Goal: Transaction & Acquisition: Purchase product/service

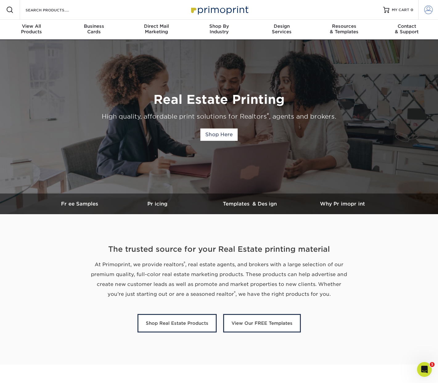
type input "[EMAIL_ADDRESS][DOMAIN_NAME]"
click at [429, 10] on span at bounding box center [428, 10] width 9 height 9
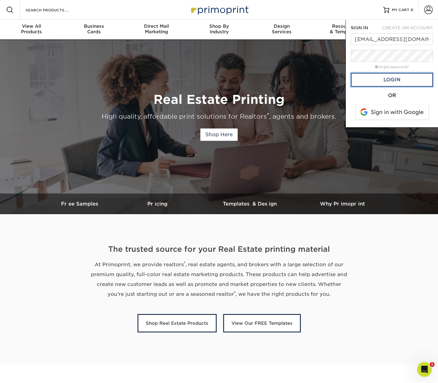
click at [398, 79] on link "Login" at bounding box center [392, 80] width 82 height 14
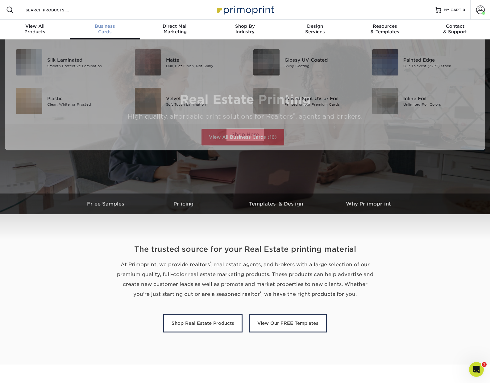
click at [99, 29] on div "Business Cards" at bounding box center [105, 28] width 70 height 11
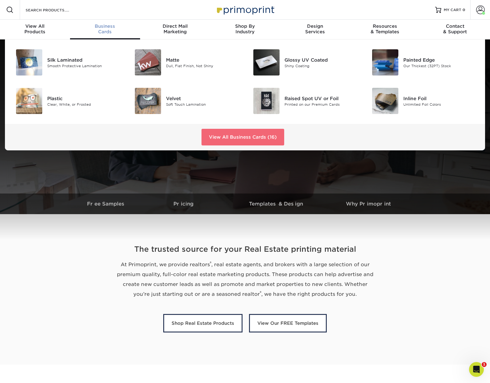
click at [240, 135] on link "View All Business Cards (16)" at bounding box center [242, 137] width 83 height 17
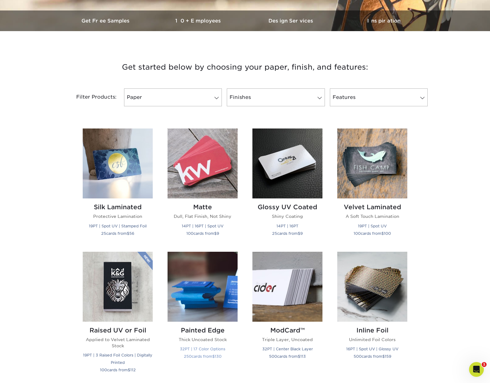
scroll to position [222, 0]
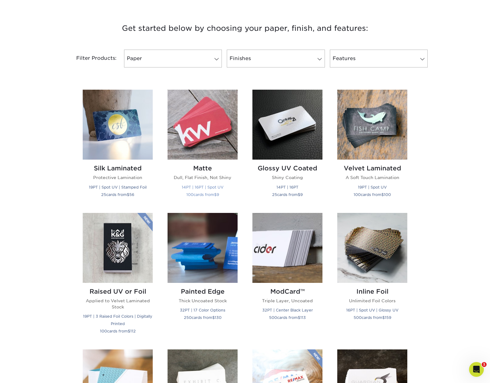
click at [207, 128] on img at bounding box center [202, 125] width 70 height 70
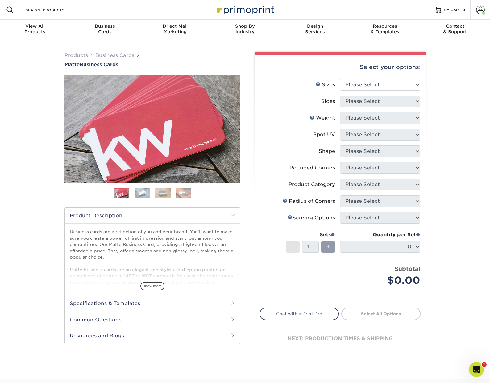
click at [142, 191] on img at bounding box center [141, 193] width 15 height 10
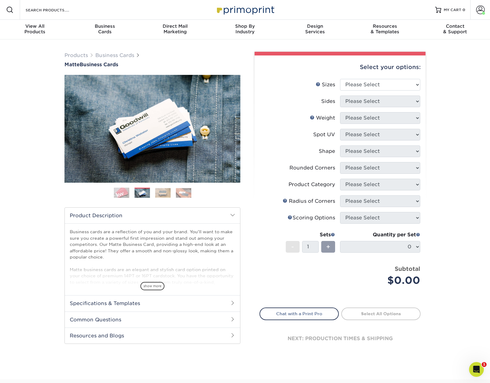
click at [167, 195] on img at bounding box center [162, 193] width 15 height 10
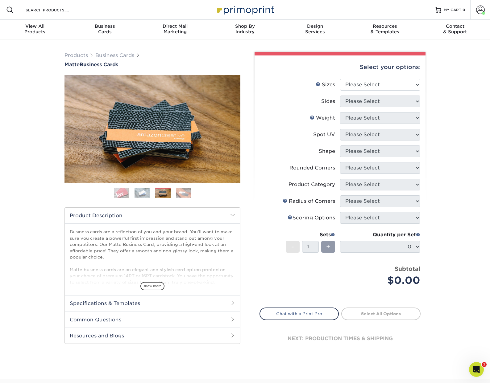
click at [185, 194] on img at bounding box center [183, 193] width 15 height 10
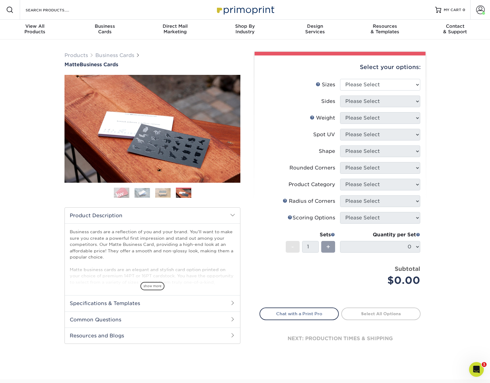
click at [122, 192] on img at bounding box center [121, 192] width 15 height 15
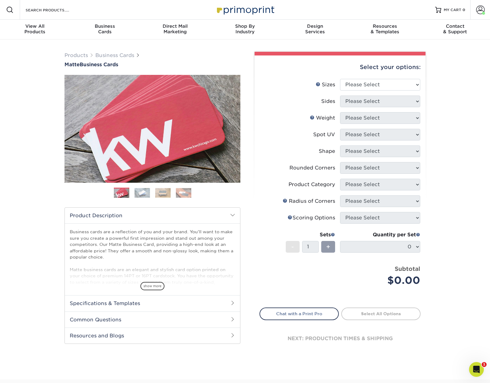
click at [142, 191] on img at bounding box center [141, 193] width 15 height 10
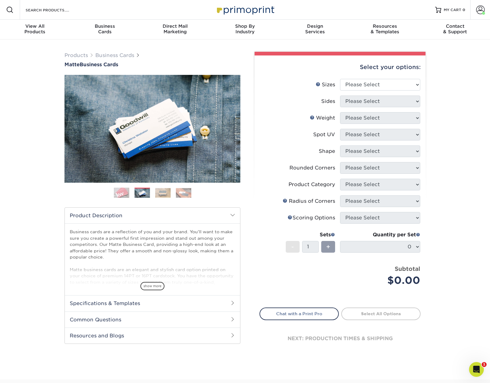
click at [122, 193] on img at bounding box center [121, 192] width 15 height 15
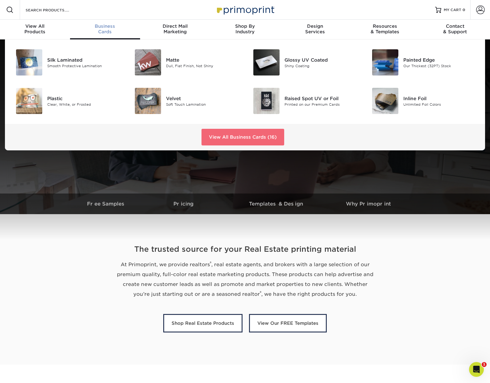
click at [236, 135] on link "View All Business Cards (16)" at bounding box center [242, 137] width 83 height 17
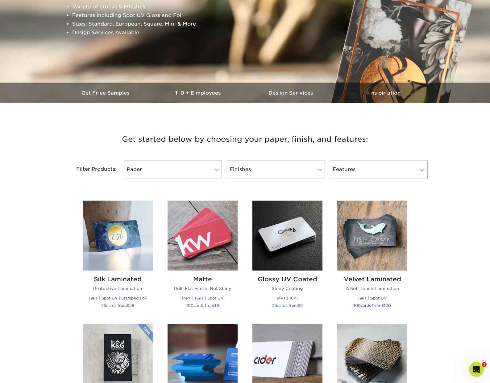
scroll to position [139, 0]
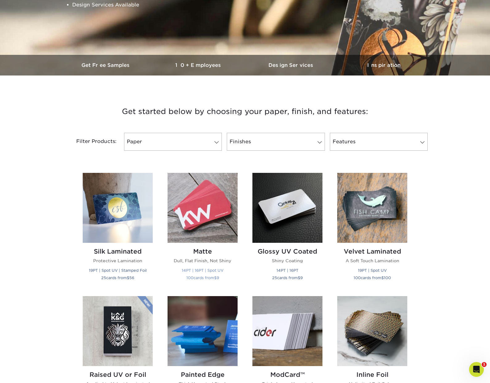
click at [200, 206] on img at bounding box center [202, 208] width 70 height 70
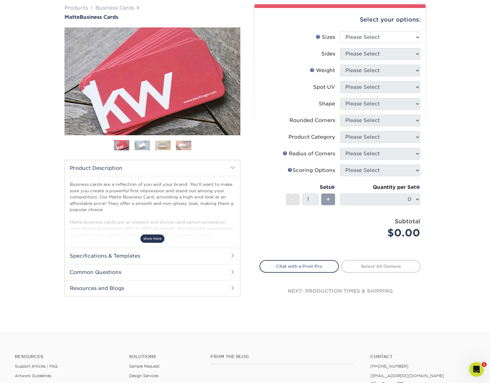
click at [156, 238] on span "show more" at bounding box center [152, 239] width 24 height 8
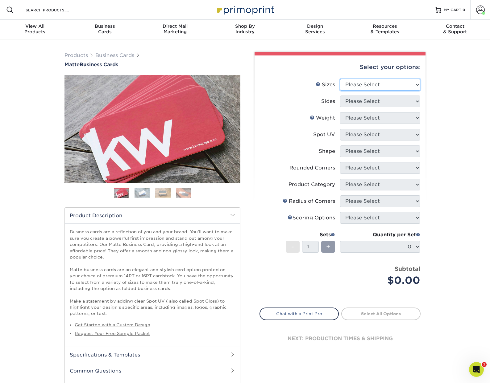
click at [395, 86] on select "Please Select 1.5" x 3.5" - Mini 1.75" x 3.5" - Mini 2" x 2" - Square 2" x 3" -…" at bounding box center [380, 85] width 80 height 12
select select "2.00x3.50"
click at [340, 79] on select "Please Select 1.5" x 3.5" - Mini 1.75" x 3.5" - Mini 2" x 2" - Square 2" x 3" -…" at bounding box center [380, 85] width 80 height 12
click at [389, 102] on select "Please Select Print Both Sides Print Front Only" at bounding box center [380, 102] width 80 height 12
click at [340, 96] on select "Please Select Print Both Sides Print Front Only" at bounding box center [380, 102] width 80 height 12
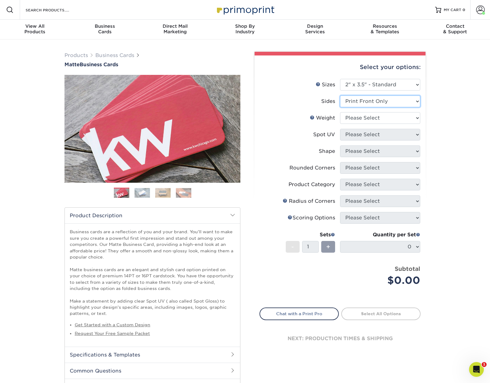
click at [378, 101] on select "Please Select Print Both Sides Print Front Only" at bounding box center [380, 102] width 80 height 12
select select "13abbda7-1d64-4f25-8bb2-c179b224825d"
click at [340, 96] on select "Please Select Print Both Sides Print Front Only" at bounding box center [380, 102] width 80 height 12
click at [381, 116] on select "Please Select 16PT 14PT" at bounding box center [380, 118] width 80 height 12
click at [340, 112] on select "Please Select 16PT 14PT" at bounding box center [380, 118] width 80 height 12
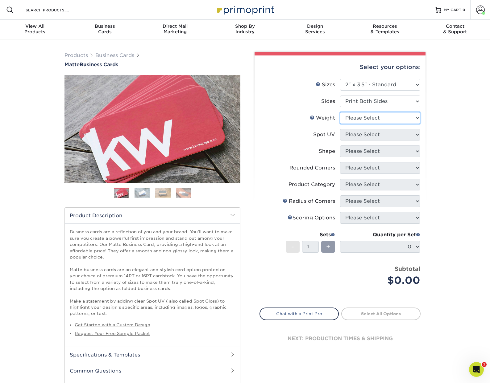
click at [384, 116] on select "Please Select 16PT 14PT" at bounding box center [380, 118] width 80 height 12
click at [313, 118] on link "Weight Help" at bounding box center [312, 117] width 5 height 5
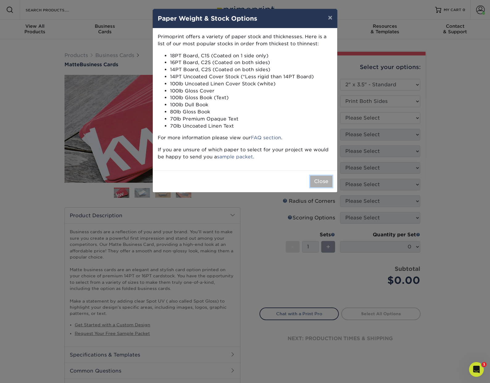
click at [324, 181] on button "Close" at bounding box center [321, 182] width 22 height 12
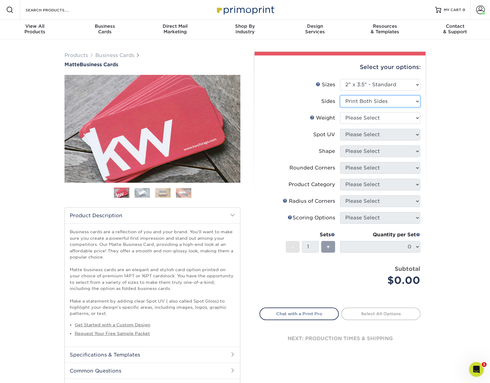
click at [374, 103] on select "Please Select Print Both Sides Print Front Only" at bounding box center [380, 102] width 80 height 12
click at [340, 96] on select "Please Select Print Both Sides Print Front Only" at bounding box center [380, 102] width 80 height 12
click at [366, 118] on select "Please Select 16PT 14PT" at bounding box center [380, 118] width 80 height 12
click at [387, 114] on select "Please Select 16PT 14PT" at bounding box center [380, 118] width 80 height 12
select select "16PT"
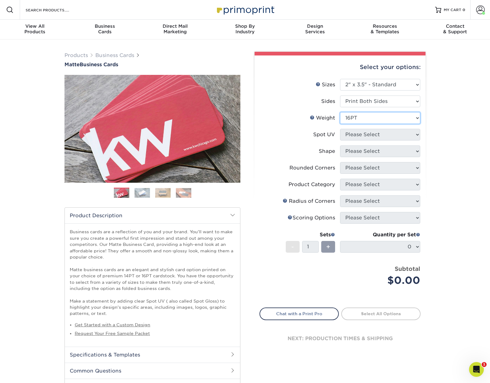
click at [340, 112] on select "Please Select 16PT 14PT" at bounding box center [380, 118] width 80 height 12
click at [364, 134] on select "Please Select No Spot UV Front and Back (Both Sides) Front Only Back Only" at bounding box center [380, 135] width 80 height 12
click at [313, 117] on link "Weight Help" at bounding box center [312, 117] width 5 height 5
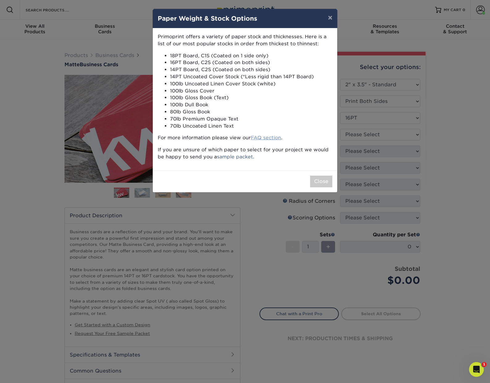
click at [270, 137] on link "FAQ section" at bounding box center [266, 138] width 30 height 6
click at [330, 17] on button "×" at bounding box center [330, 17] width 14 height 17
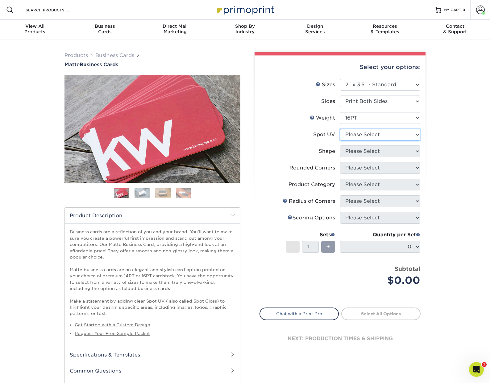
click at [384, 136] on select "Please Select No Spot UV Front and Back (Both Sides) Front Only Back Only" at bounding box center [380, 135] width 80 height 12
click at [141, 194] on img at bounding box center [141, 193] width 15 height 10
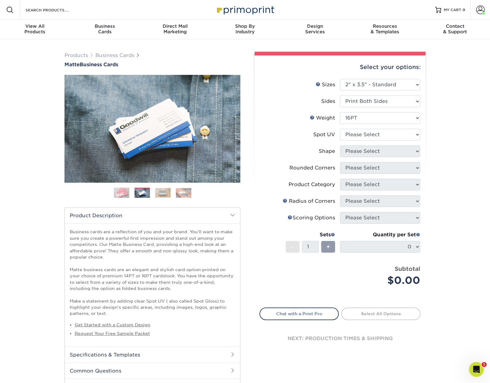
click at [161, 191] on img at bounding box center [162, 193] width 15 height 10
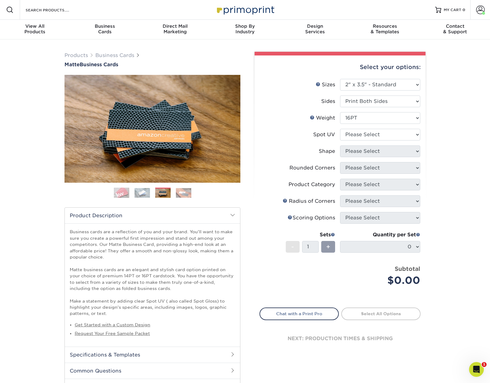
click at [122, 192] on img at bounding box center [121, 192] width 15 height 15
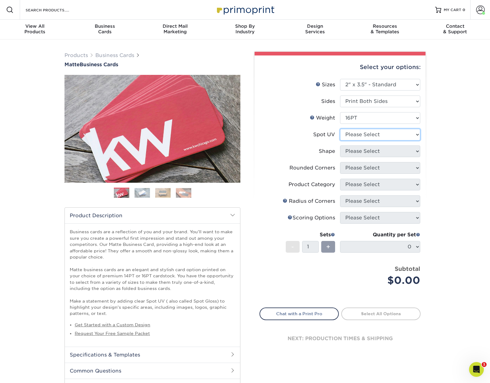
click at [399, 135] on select "Please Select No Spot UV Front and Back (Both Sides) Front Only Back Only" at bounding box center [380, 135] width 80 height 12
select select "3"
click at [340, 129] on select "Please Select No Spot UV Front and Back (Both Sides) Front Only Back Only" at bounding box center [380, 135] width 80 height 12
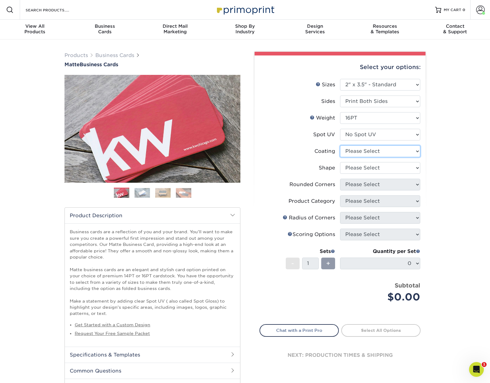
click at [389, 150] on select at bounding box center [380, 152] width 80 height 12
select select "121bb7b5-3b4d-429f-bd8d-bbf80e953313"
click at [340, 146] on select at bounding box center [380, 152] width 80 height 12
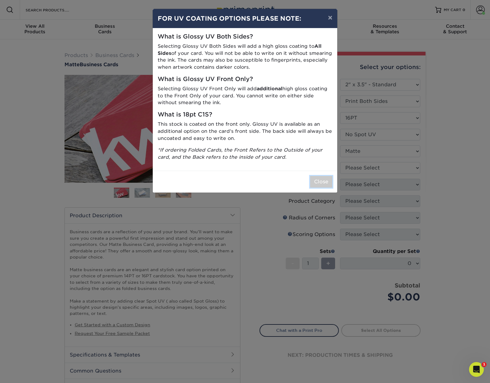
click at [324, 182] on button "Close" at bounding box center [321, 182] width 22 height 12
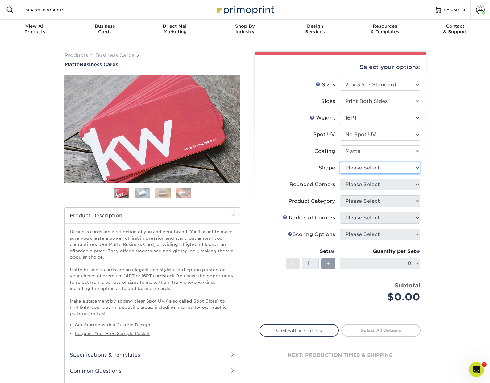
click at [378, 168] on select "Please Select Standard Oval" at bounding box center [380, 168] width 80 height 12
select select "standard"
click at [340, 162] on select "Please Select Standard Oval" at bounding box center [380, 168] width 80 height 12
click at [368, 184] on select "Please Select Yes - Round 2 Corners Yes - Round 4 Corners No" at bounding box center [380, 185] width 80 height 12
select select "7672df9e-0e0a-464d-8e1f-920c575e4da3"
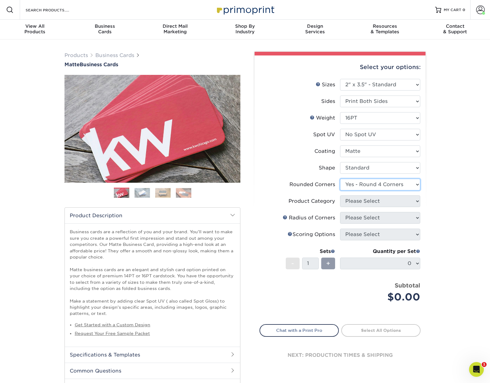
click at [340, 179] on select "Please Select Yes - Round 2 Corners Yes - Round 4 Corners No" at bounding box center [380, 185] width 80 height 12
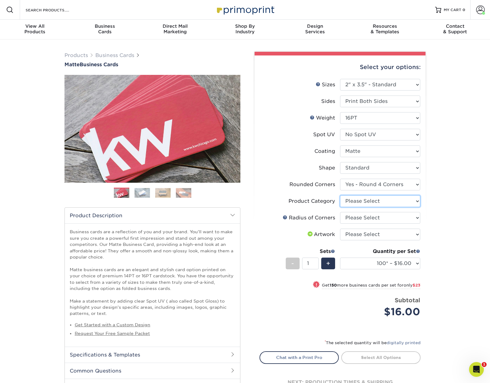
click at [367, 200] on select "Please Select Business Cards" at bounding box center [380, 201] width 80 height 12
select select "3b5148f1-0588-4f88-a218-97bcfdce65c1"
click at [340, 195] on select "Please Select Business Cards" at bounding box center [380, 201] width 80 height 12
click at [366, 216] on select "Please Select Rounded 1/8" Rounded 1/4"" at bounding box center [380, 218] width 80 height 12
select select "479fbfe7-6a0c-4895-8c9a-81739b7486c9"
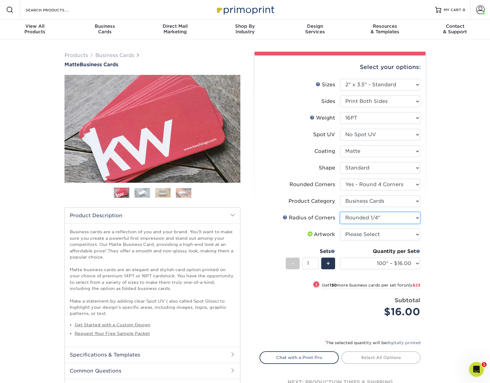
click at [340, 212] on select "Please Select Rounded 1/8" Rounded 1/4"" at bounding box center [380, 218] width 80 height 12
click at [384, 234] on select "Please Select I will upload files I need a design - $100" at bounding box center [380, 235] width 80 height 12
select select "upload"
click at [340, 229] on select "Please Select I will upload files I need a design - $100" at bounding box center [380, 235] width 80 height 12
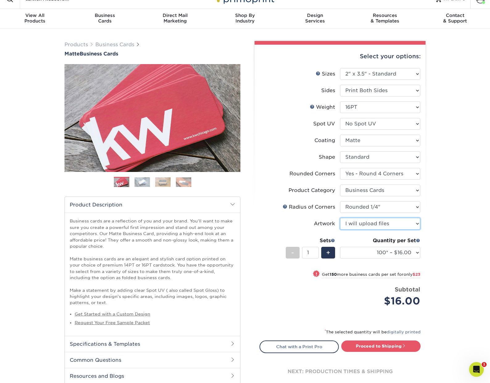
scroll to position [10, 0]
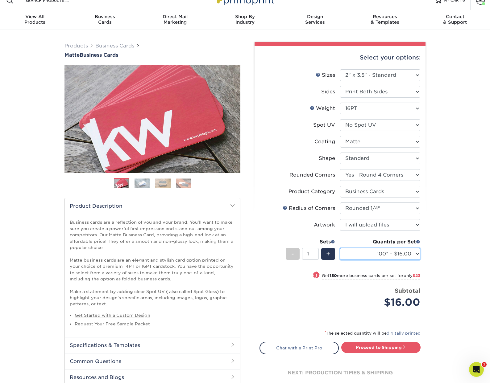
click at [416, 257] on select "100* – $16.00 250* – $39.00 500 – $77.00 1000 – $94.00 2500 – $173.00 5000 – $2…" at bounding box center [380, 254] width 80 height 12
click at [408, 106] on select "Please Select 16PT 14PT" at bounding box center [380, 109] width 80 height 12
click at [340, 103] on select "Please Select 16PT 14PT" at bounding box center [380, 109] width 80 height 12
click at [415, 125] on select "Please Select No Spot UV Front and Back (Both Sides) Front Only Back Only" at bounding box center [380, 125] width 80 height 12
click at [340, 119] on select "Please Select No Spot UV Front and Back (Both Sides) Front Only Back Only" at bounding box center [380, 125] width 80 height 12
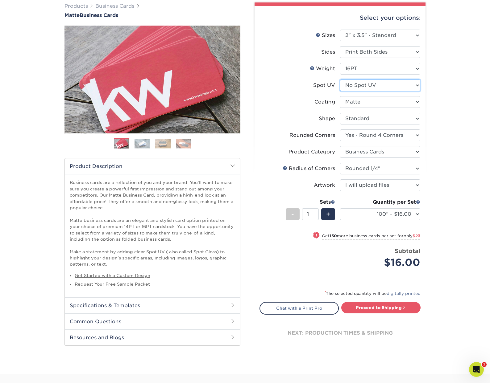
scroll to position [55, 0]
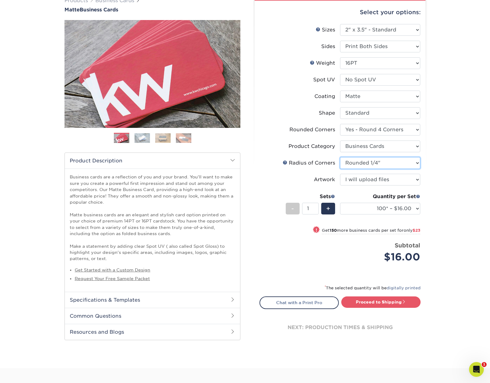
click at [384, 163] on select "Please Select Rounded 1/8" Rounded 1/4"" at bounding box center [380, 163] width 80 height 12
select select "589680c7-ee9a-431b-9d12-d7aeb1386a97"
click at [340, 157] on select "Please Select Rounded 1/8" Rounded 1/4"" at bounding box center [380, 163] width 80 height 12
click at [440, 173] on div "Products Business Cards Matte Business Cards Previous Next 100 $ 9" at bounding box center [245, 177] width 490 height 384
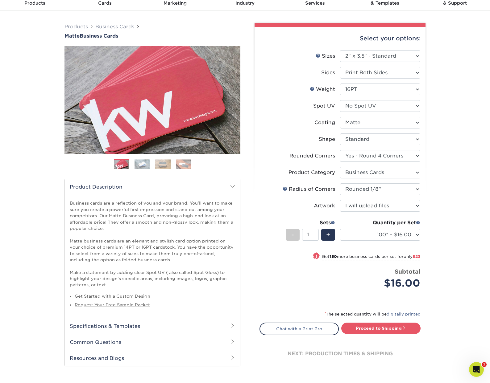
scroll to position [28, 0]
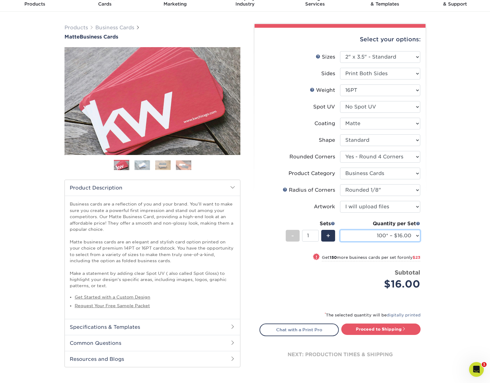
click at [415, 235] on select "100* – $16.00 250* – $39.00 500 – $77.00 1000 – $94.00 2500 – $173.00 5000 – $2…" at bounding box center [380, 236] width 80 height 12
select select "250* – $39.00"
click at [340, 230] on select "100* – $16.00 250* – $39.00 500 – $77.00 1000 – $94.00 2500 – $173.00 5000 – $2…" at bounding box center [380, 236] width 80 height 12
click at [397, 331] on link "Proceed to Shipping" at bounding box center [380, 329] width 79 height 11
type input "Set 1"
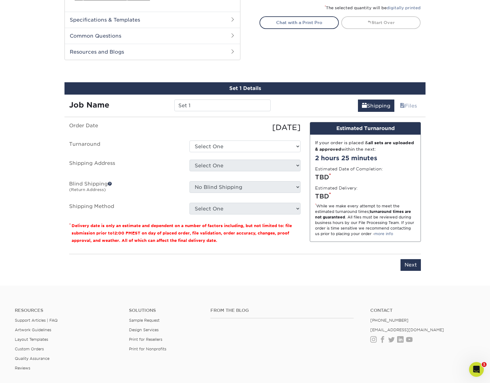
scroll to position [334, 0]
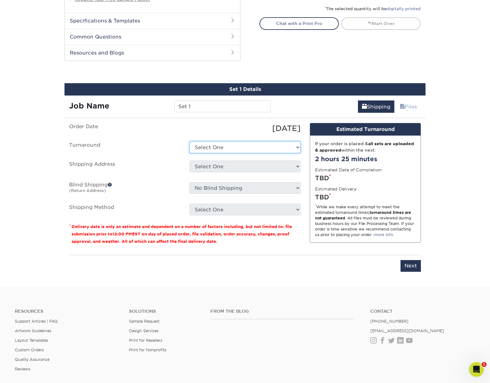
click at [258, 145] on select "Select One 2-4 Business Days 2 Day Next Business Day" at bounding box center [244, 148] width 111 height 12
select select "13662209-b514-41da-a8e3-783aedbea2ae"
click at [189, 142] on select "Select One 2-4 Business Days 2 Day Next Business Day" at bounding box center [244, 148] width 111 height 12
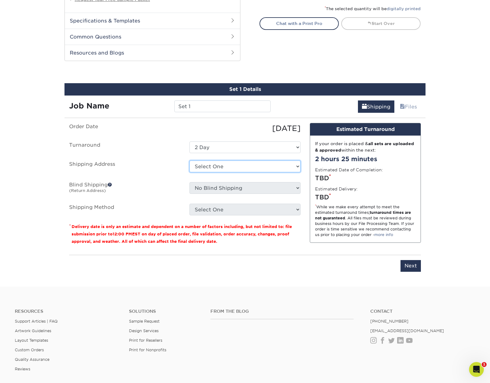
click at [242, 166] on select "Select One + Add New Address" at bounding box center [244, 167] width 111 height 12
select select "newaddress"
click at [189, 161] on select "Select One + Add New Address" at bounding box center [244, 167] width 111 height 12
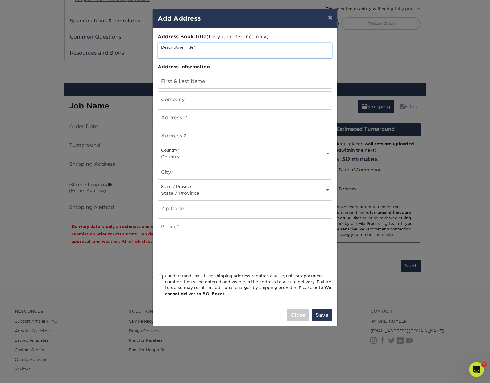
click at [176, 51] on input "text" at bounding box center [245, 50] width 174 height 15
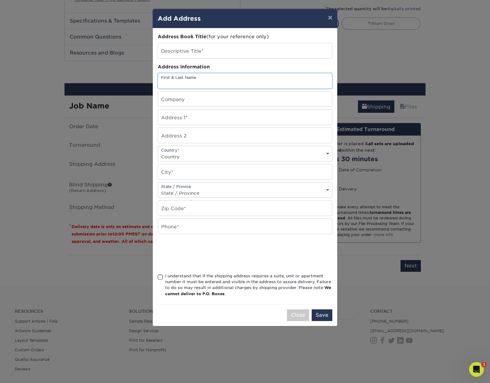
click at [184, 81] on input "text" at bounding box center [245, 80] width 174 height 15
type input "rob tiisler"
type input "company man studios"
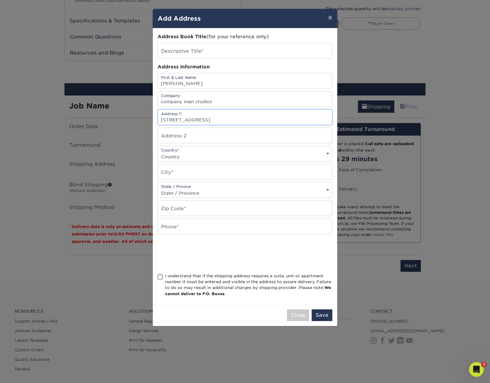
type input "6600 N Fl ave"
select select "US"
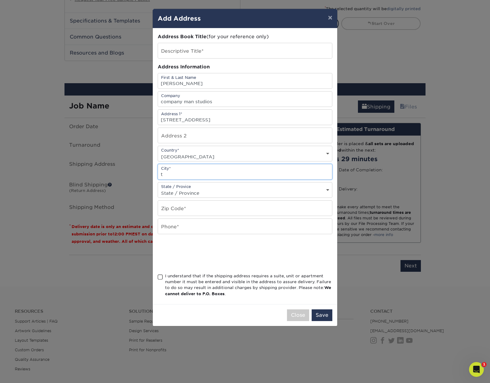
click at [173, 175] on input "t" at bounding box center [245, 171] width 174 height 15
type input "Tampa"
type input "11-112"
select select "FL"
type input "33611"
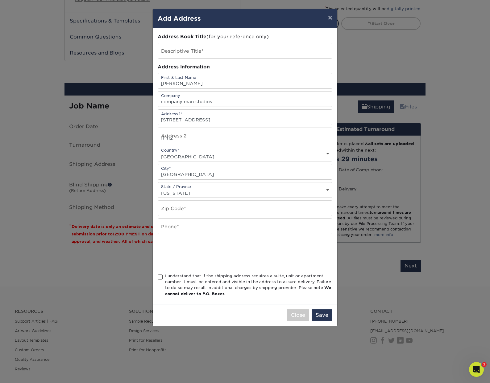
type input "2692035500"
click at [205, 207] on input "33611" at bounding box center [245, 208] width 174 height 15
type input "33604"
click at [182, 137] on input "11-112" at bounding box center [245, 135] width 174 height 15
type input "1"
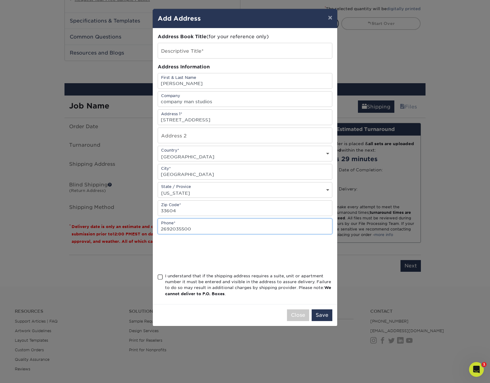
click at [196, 227] on input "2692035500" at bounding box center [245, 226] width 174 height 15
type input "8137772541"
click at [158, 276] on span at bounding box center [160, 277] width 5 height 6
click at [0, 0] on input "I understand that if the shipping address requires a suite, unit or apartment n…" at bounding box center [0, 0] width 0 height 0
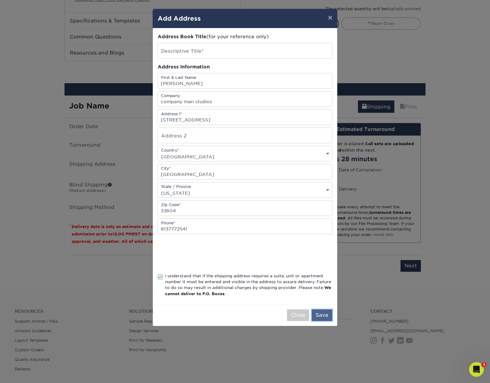
click at [320, 315] on button "Save" at bounding box center [321, 316] width 21 height 12
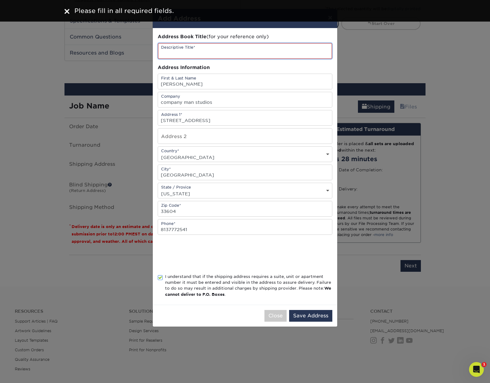
click at [217, 46] on input "text" at bounding box center [245, 51] width 174 height 16
type input "CMS"
click at [307, 318] on button "Save Address" at bounding box center [310, 316] width 43 height 12
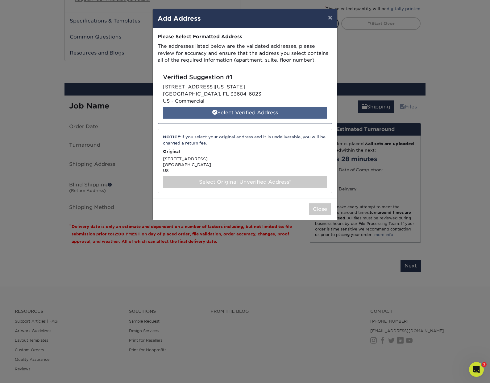
click at [240, 111] on div "Select Verified Address" at bounding box center [245, 113] width 164 height 12
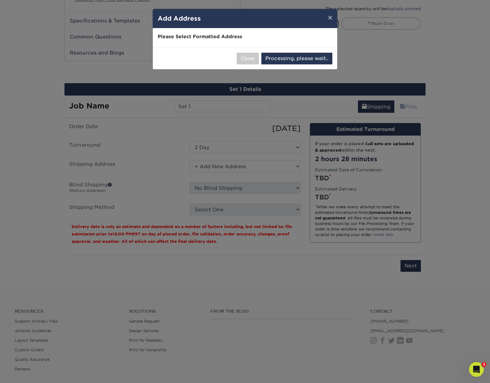
select select "286677"
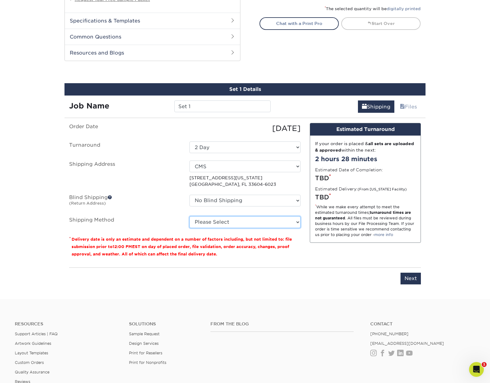
click at [237, 221] on select "Please Select Ground Shipping (+$7.84) 3 Day Shipping Service (+$15.36) 2 Day A…" at bounding box center [244, 222] width 111 height 12
select select "13"
click at [189, 216] on select "Please Select Ground Shipping (+$7.84) 3 Day Shipping Service (+$15.36) 2 Day A…" at bounding box center [244, 222] width 111 height 12
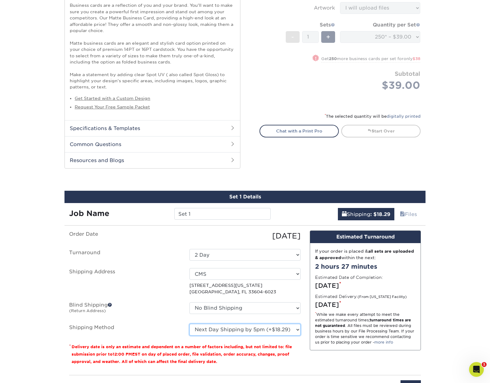
scroll to position [431, 0]
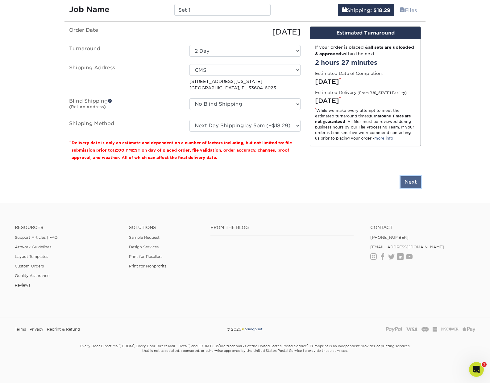
click at [405, 181] on input "Next" at bounding box center [410, 182] width 20 height 12
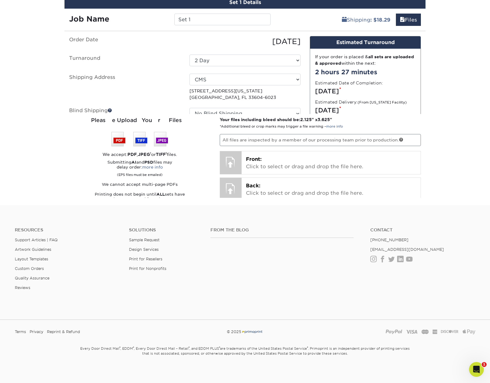
scroll to position [420, 0]
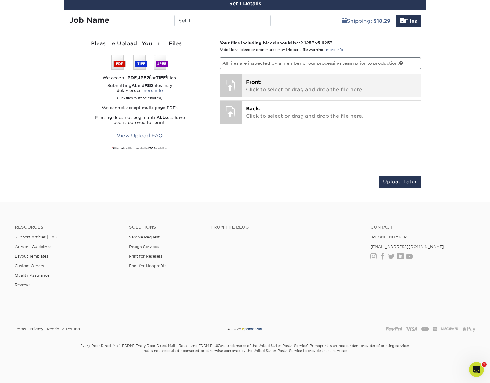
click at [261, 90] on p "Front: Click to select or drag and drop the file here." at bounding box center [331, 86] width 171 height 15
click at [277, 88] on p "Front: Click to select or drag and drop the file here." at bounding box center [331, 86] width 171 height 15
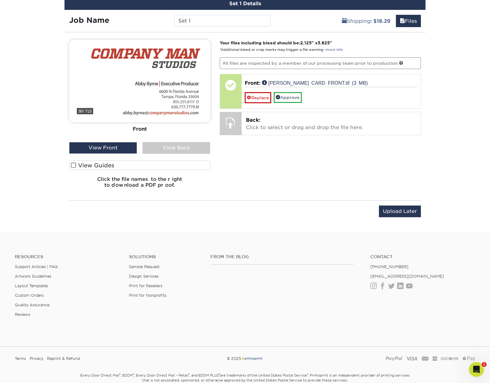
scroll to position [429, 0]
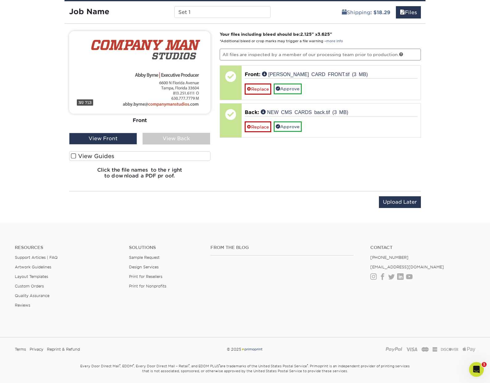
click at [170, 138] on div "View Back" at bounding box center [176, 139] width 68 height 12
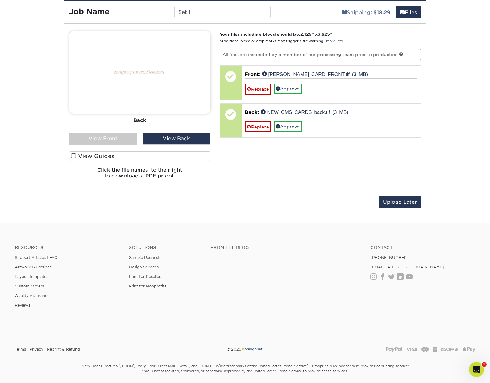
click at [170, 138] on div "View Back" at bounding box center [176, 139] width 68 height 12
click at [119, 140] on div "View Front" at bounding box center [103, 139] width 68 height 12
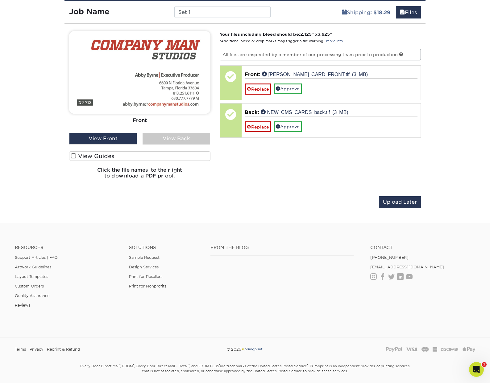
click at [163, 140] on div "View Back" at bounding box center [176, 139] width 68 height 12
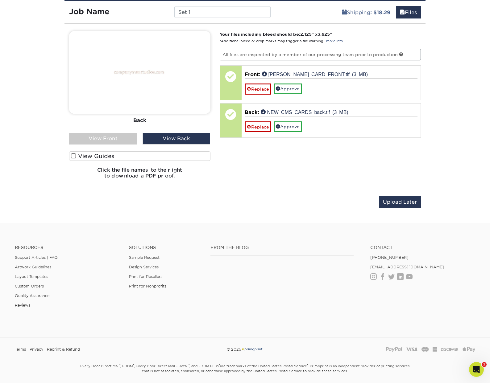
click at [171, 139] on div "View Back" at bounding box center [176, 139] width 68 height 12
click at [126, 140] on div "View Front" at bounding box center [103, 139] width 68 height 12
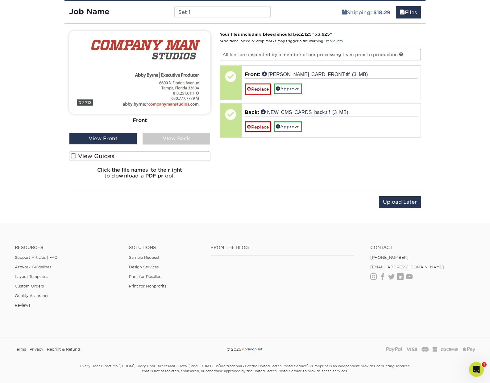
click at [164, 138] on div "View Back" at bounding box center [176, 139] width 68 height 12
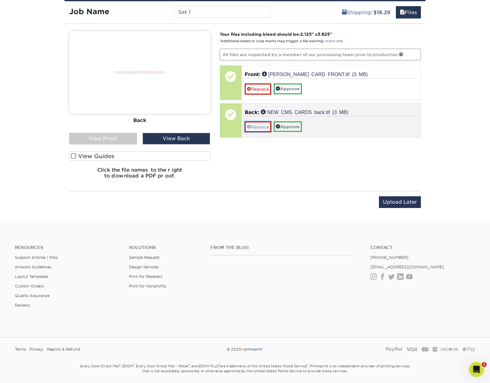
click at [256, 127] on link "Replace" at bounding box center [258, 126] width 27 height 11
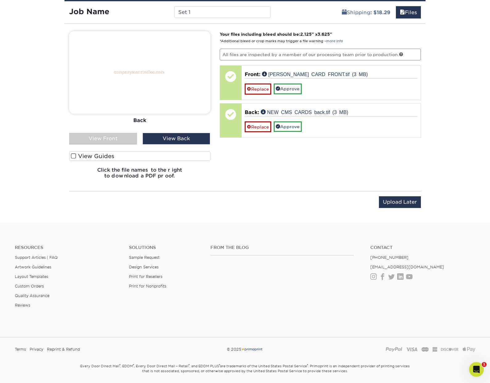
click at [172, 138] on div "View Back" at bounding box center [176, 139] width 68 height 12
click at [155, 70] on img at bounding box center [139, 72] width 141 height 83
click at [75, 155] on span at bounding box center [73, 156] width 5 height 6
click at [0, 0] on input "View Guides" at bounding box center [0, 0] width 0 height 0
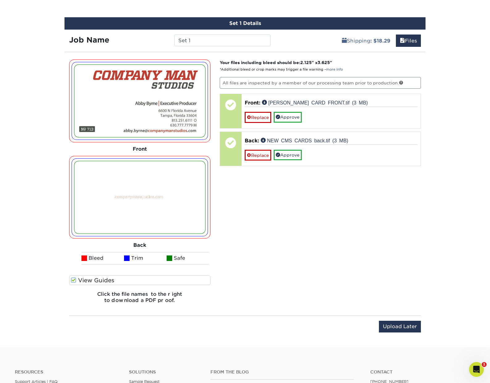
scroll to position [406, 0]
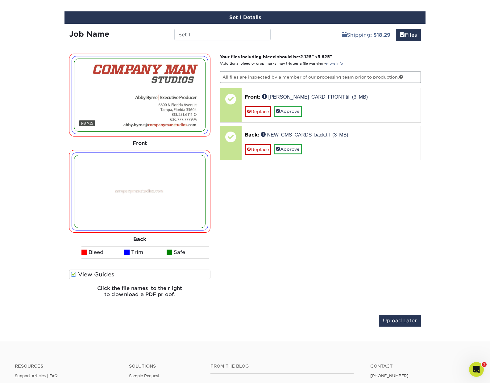
click at [73, 274] on span at bounding box center [73, 275] width 5 height 6
click at [0, 0] on input "View Guides" at bounding box center [0, 0] width 0 height 0
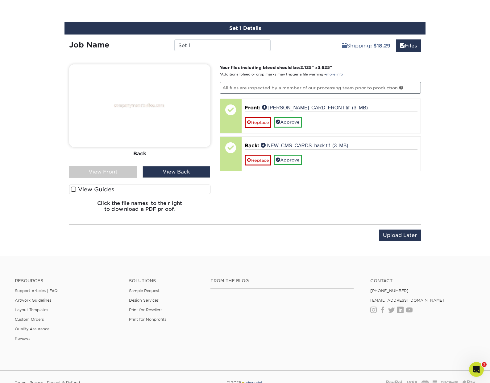
scroll to position [387, 0]
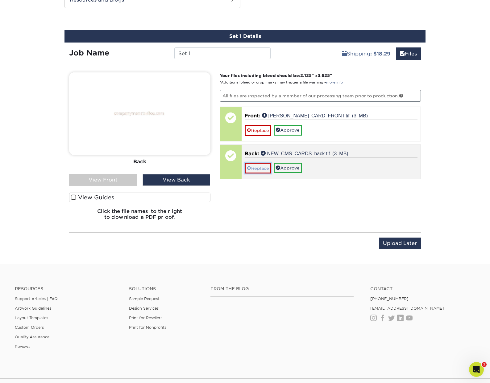
click at [255, 167] on link "Replace" at bounding box center [258, 168] width 27 height 11
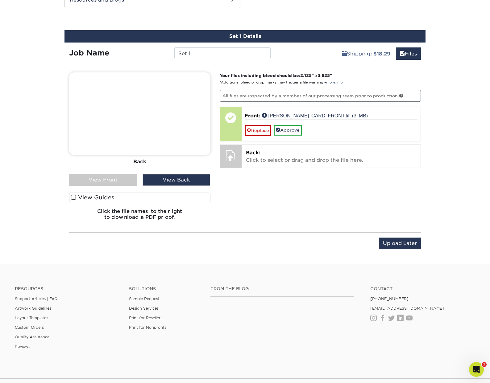
click at [237, 198] on div "Your files including bleed should be: 2.125 " x 3.625 " *Additional bleed or cr…" at bounding box center [320, 148] width 211 height 153
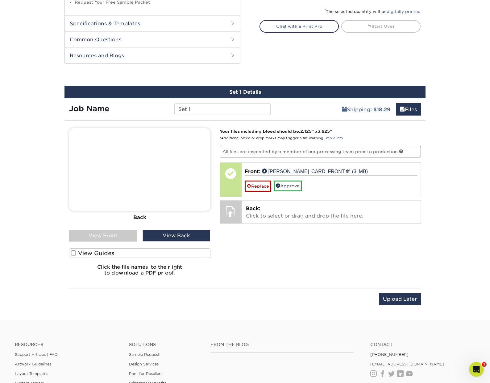
scroll to position [330, 0]
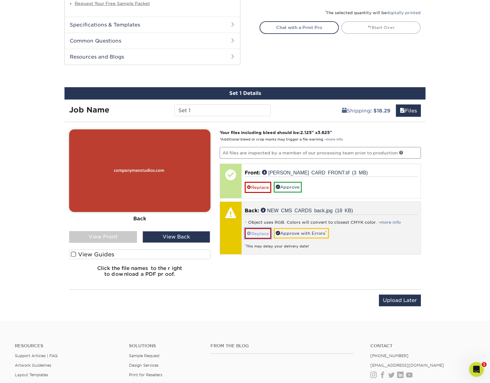
click at [257, 233] on link "Replace" at bounding box center [258, 233] width 27 height 11
click at [261, 231] on link "Replace" at bounding box center [258, 233] width 27 height 11
click at [388, 222] on link "more info" at bounding box center [390, 222] width 21 height 5
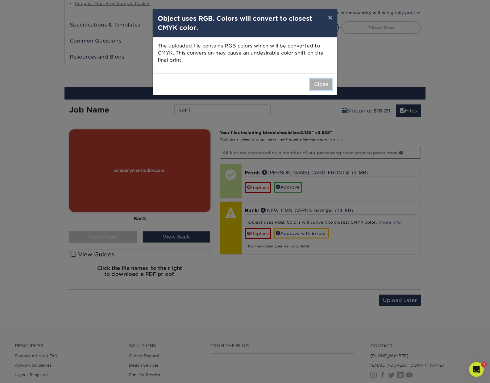
click at [318, 83] on button "Close" at bounding box center [321, 85] width 22 height 12
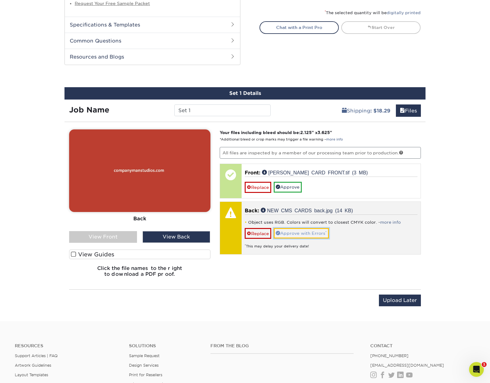
click at [278, 233] on span at bounding box center [278, 233] width 4 height 4
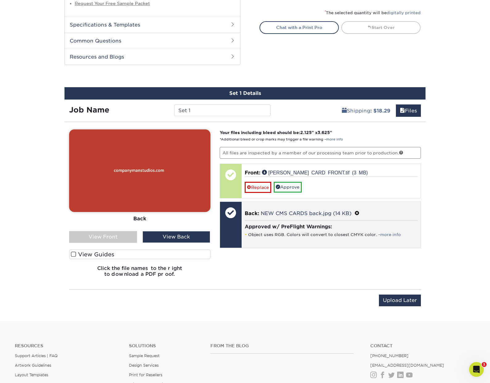
click at [356, 212] on span at bounding box center [356, 214] width 5 height 6
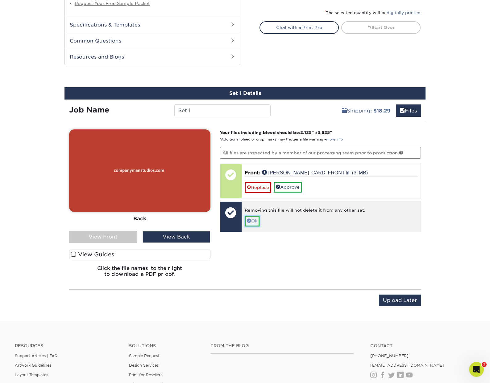
click at [253, 220] on link "Ok" at bounding box center [252, 221] width 15 height 10
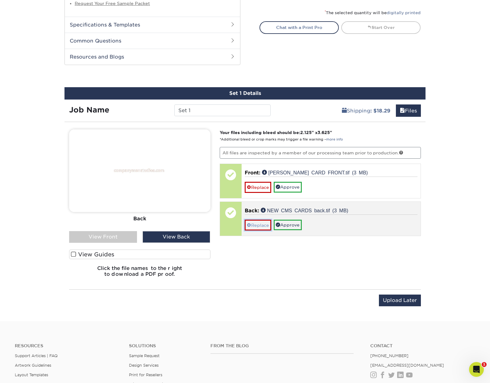
click at [258, 225] on link "Replace" at bounding box center [258, 225] width 27 height 11
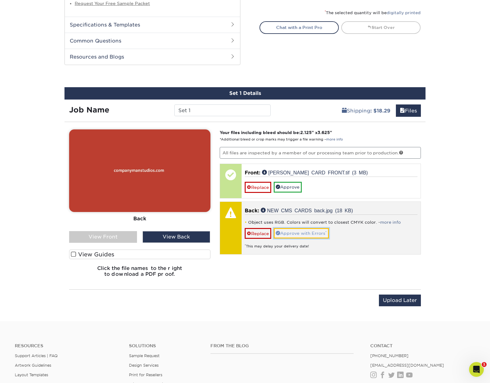
click at [296, 232] on link "Approve with Errors *" at bounding box center [301, 233] width 55 height 10
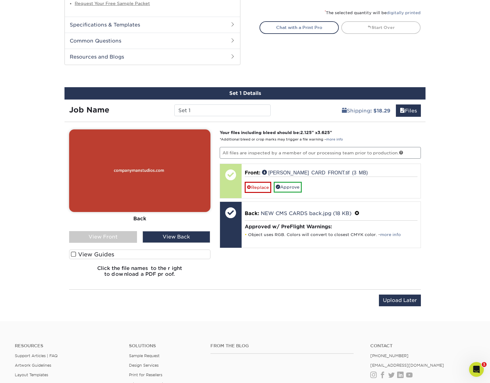
click at [115, 234] on div "View Front" at bounding box center [103, 237] width 68 height 12
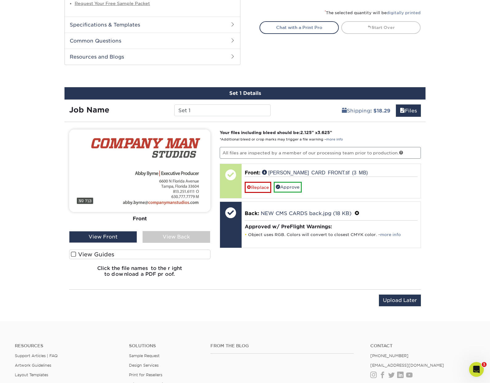
click at [163, 236] on div "View Back" at bounding box center [176, 237] width 68 height 12
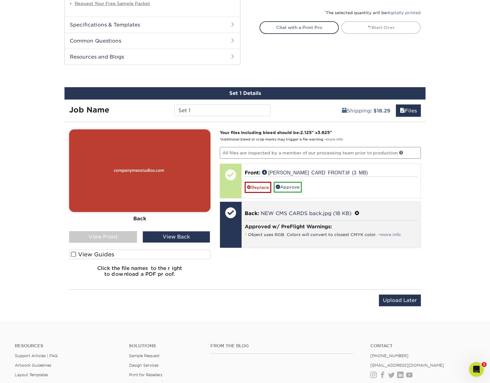
click at [356, 213] on span at bounding box center [356, 214] width 5 height 6
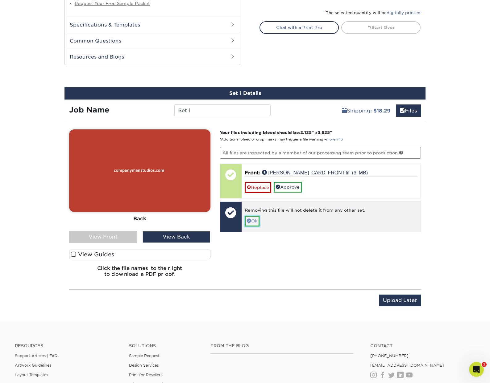
click at [253, 222] on link "Ok" at bounding box center [252, 221] width 15 height 10
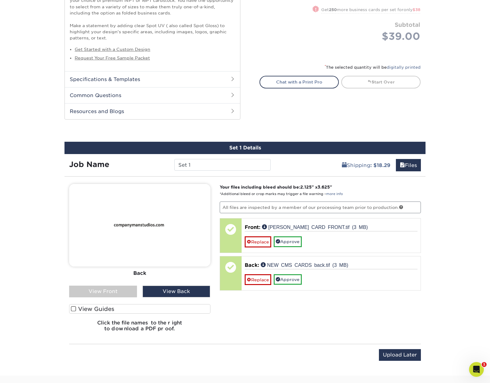
scroll to position [228, 0]
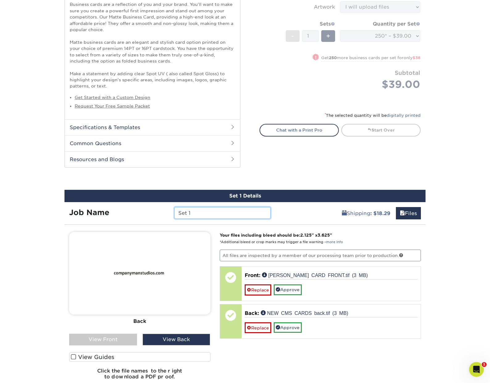
click at [196, 212] on input "Set 1" at bounding box center [222, 213] width 96 height 12
click at [294, 208] on div "Shipping : $18.29 Files" at bounding box center [350, 210] width 150 height 17
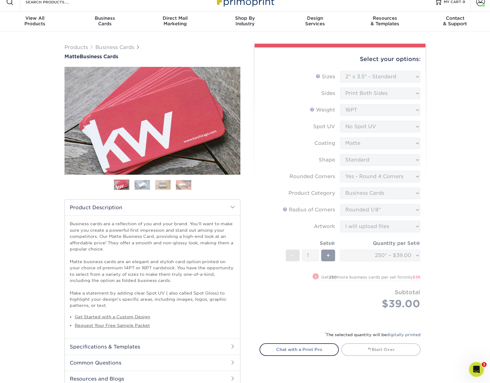
scroll to position [0, 0]
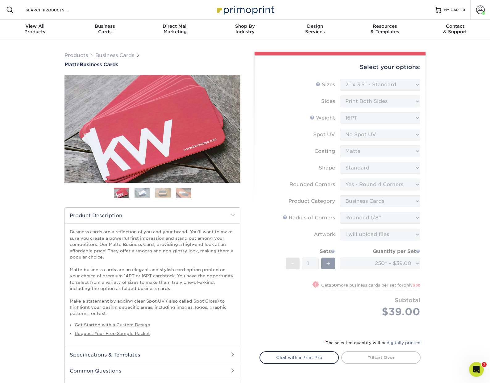
click at [332, 262] on form "Sizes Help Sizes Please Select 1.5" x 3.5" - Mini 1.75" x 3.5" - Mini 2" x 2" -…" at bounding box center [339, 205] width 161 height 253
click at [327, 264] on form "Sizes Help Sizes Please Select 1.5" x 3.5" - Mini 1.75" x 3.5" - Mini 2" x 2" -…" at bounding box center [339, 205] width 161 height 253
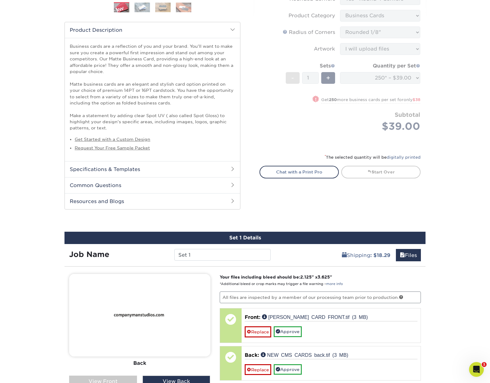
scroll to position [126, 0]
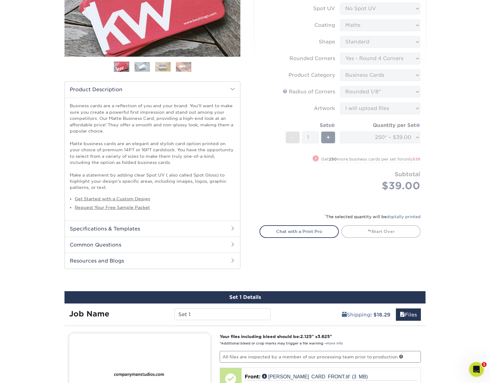
click at [339, 190] on form "Sizes Help Sizes Please Select 1.5" x 3.5" - Mini 1.75" x 3.5" - Mini 2" x 2" -…" at bounding box center [339, 79] width 161 height 253
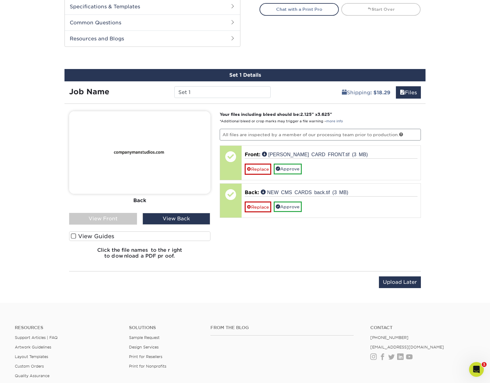
scroll to position [345, 0]
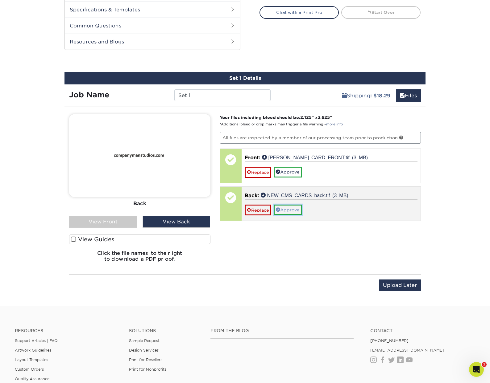
click at [295, 208] on link "Approve" at bounding box center [288, 210] width 28 height 10
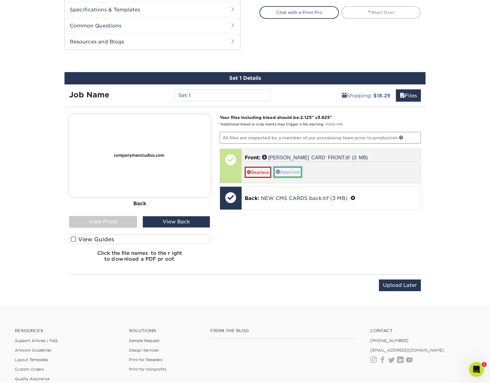
click at [293, 172] on link "Approve" at bounding box center [288, 172] width 28 height 10
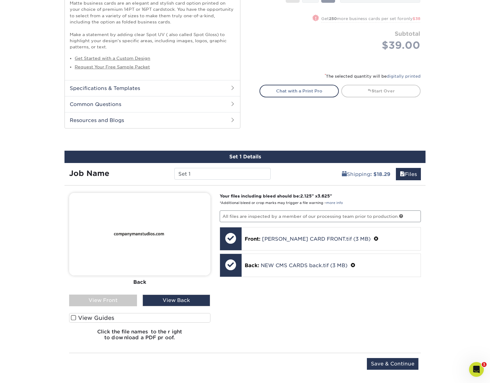
scroll to position [295, 0]
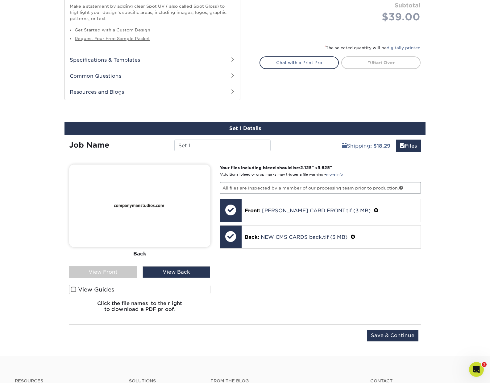
click at [113, 272] on div "View Front" at bounding box center [103, 272] width 68 height 12
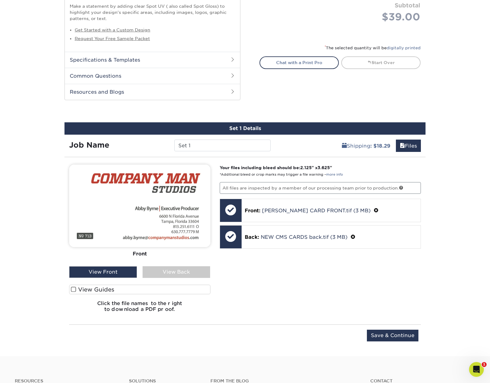
click at [73, 290] on span at bounding box center [73, 290] width 5 height 6
click at [0, 0] on input "View Guides" at bounding box center [0, 0] width 0 height 0
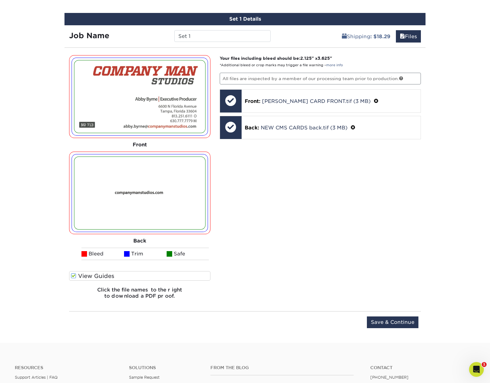
scroll to position [406, 0]
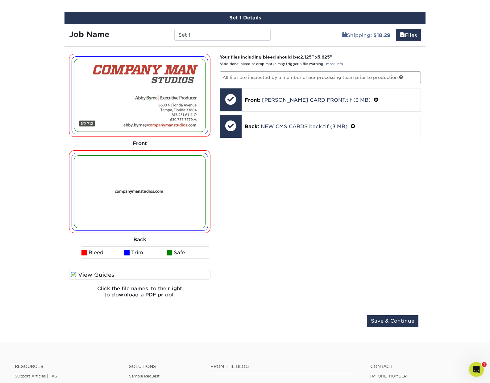
click at [74, 273] on span at bounding box center [73, 275] width 5 height 6
click at [0, 0] on input "View Guides" at bounding box center [0, 0] width 0 height 0
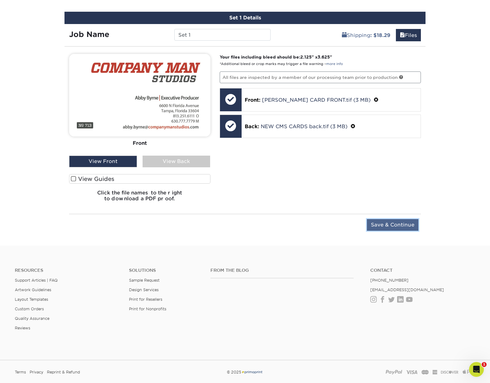
click at [395, 224] on input "Save & Continue" at bounding box center [392, 225] width 51 height 12
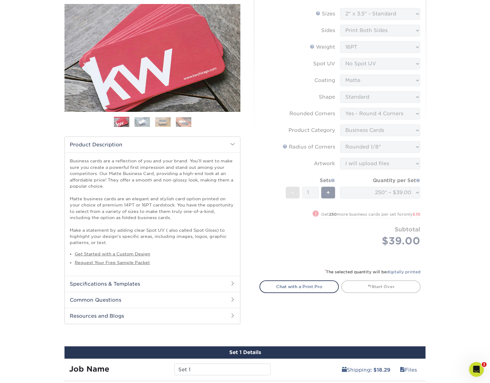
scroll to position [38, 0]
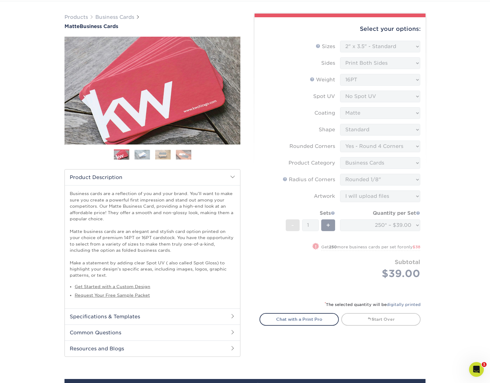
click at [291, 261] on form "Sizes Help Sizes Please Select 1.5" x 3.5" - Mini 1.75" x 3.5" - Mini 2" x 2" -…" at bounding box center [339, 167] width 161 height 253
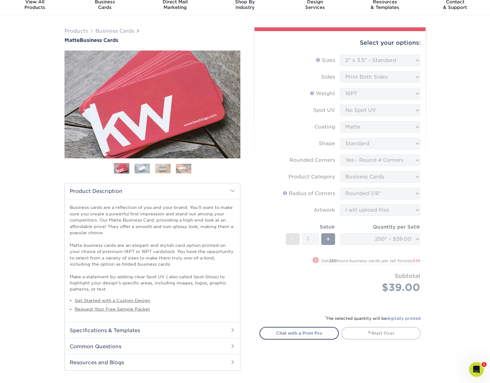
scroll to position [0, 0]
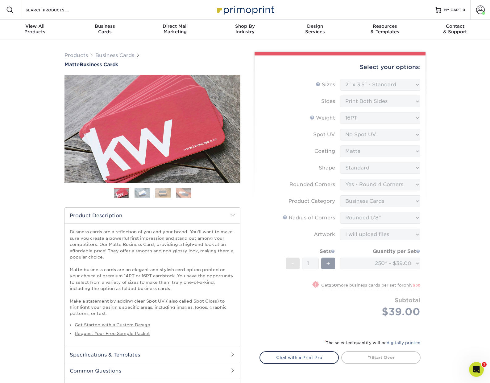
click at [269, 268] on form "Sizes Help Sizes Please Select 1.5" x 3.5" - Mini 1.75" x 3.5" - Mini 2" x 2" -…" at bounding box center [339, 205] width 161 height 253
click at [295, 144] on form "Sizes Help Sizes Please Select 1.5" x 3.5" - Mini 1.75" x 3.5" - Mini 2" x 2" -…" at bounding box center [339, 205] width 161 height 253
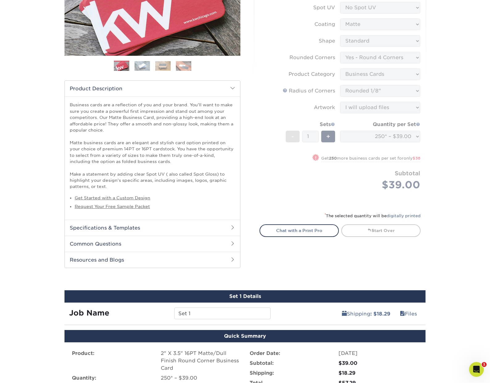
scroll to position [287, 0]
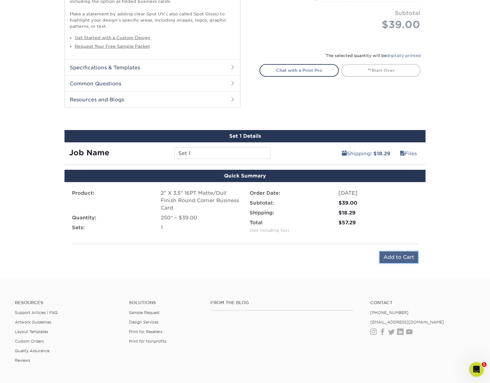
click at [395, 257] on input "Add to Cart" at bounding box center [398, 258] width 39 height 12
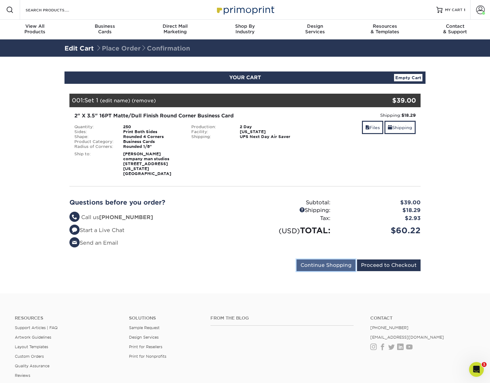
click at [325, 260] on input "Continue Shopping" at bounding box center [325, 266] width 59 height 12
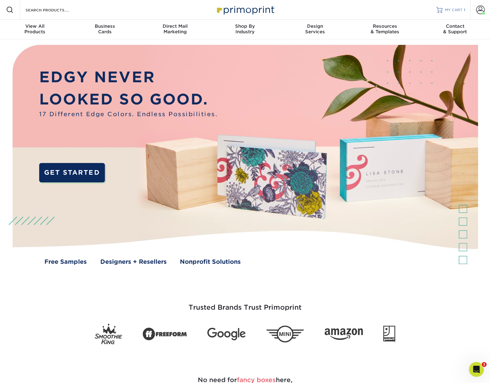
click at [455, 8] on span "MY CART" at bounding box center [454, 9] width 18 height 5
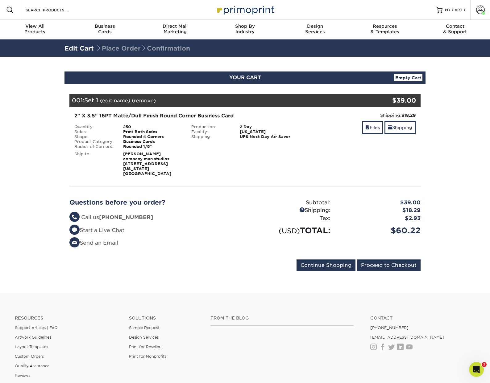
click at [75, 49] on link "Edit Cart" at bounding box center [78, 48] width 29 height 7
click at [111, 99] on link "(edit name)" at bounding box center [115, 101] width 30 height 6
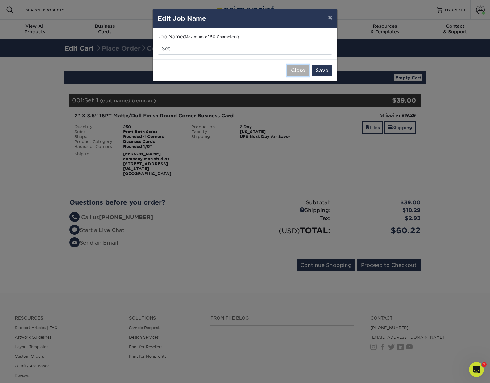
click at [294, 71] on button "Close" at bounding box center [298, 71] width 22 height 12
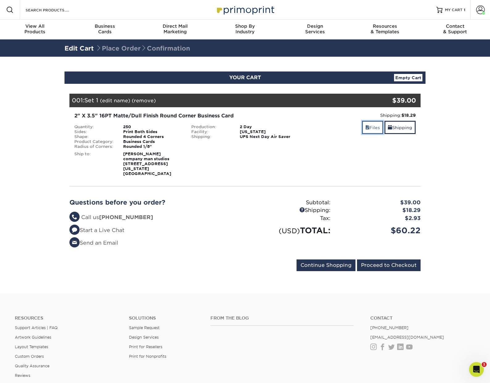
click at [369, 125] on link "Files" at bounding box center [372, 127] width 21 height 13
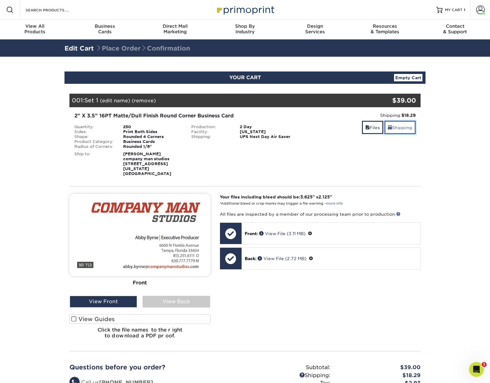
click at [401, 128] on link "Shipping" at bounding box center [399, 127] width 31 height 13
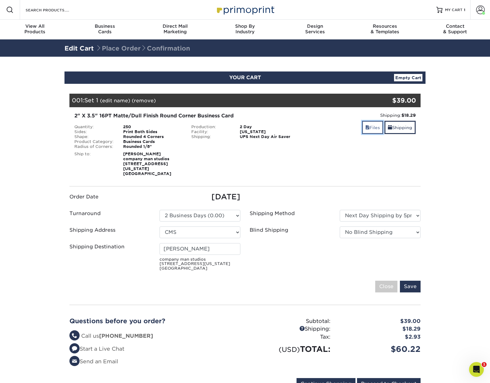
click at [366, 128] on span at bounding box center [367, 127] width 4 height 5
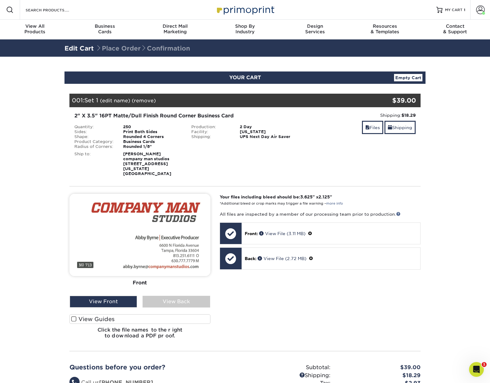
click at [115, 99] on link "(edit name)" at bounding box center [115, 101] width 30 height 6
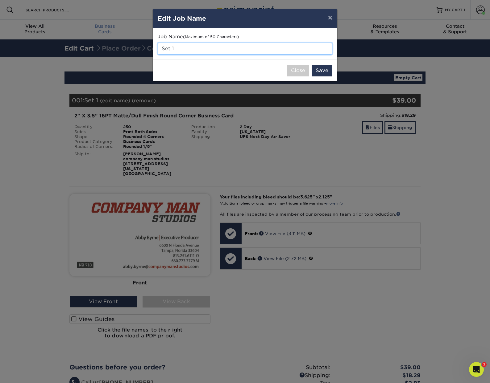
drag, startPoint x: 182, startPoint y: 48, endPoint x: 113, endPoint y: 38, distance: 69.1
click at [115, 39] on div "× Edit Job Name Job Name (Maximum of 50 Characters) Set 1 Close Save" at bounding box center [245, 191] width 490 height 383
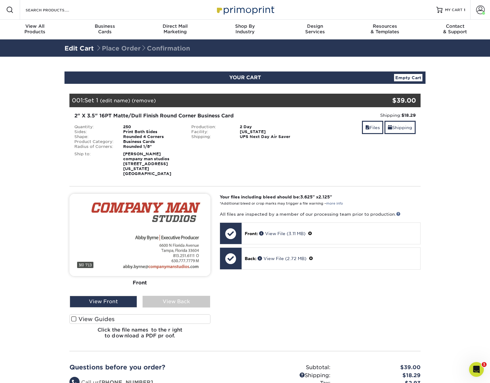
click at [117, 98] on link "(edit name)" at bounding box center [115, 101] width 30 height 6
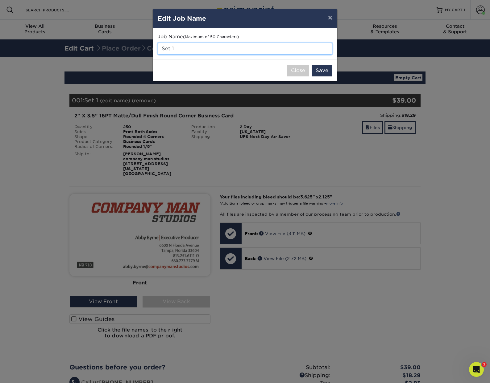
click at [181, 49] on input "Set 1" at bounding box center [245, 49] width 175 height 12
type input "Abby"
click at [322, 71] on button "Save" at bounding box center [321, 71] width 21 height 12
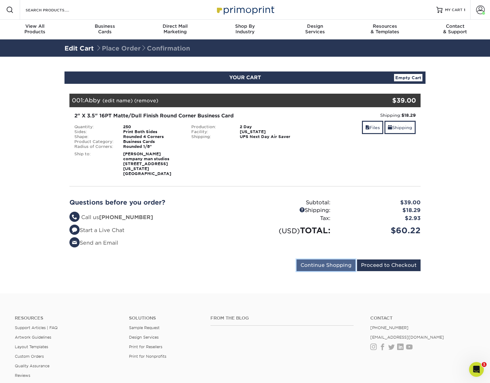
click at [335, 260] on input "Continue Shopping" at bounding box center [325, 266] width 59 height 12
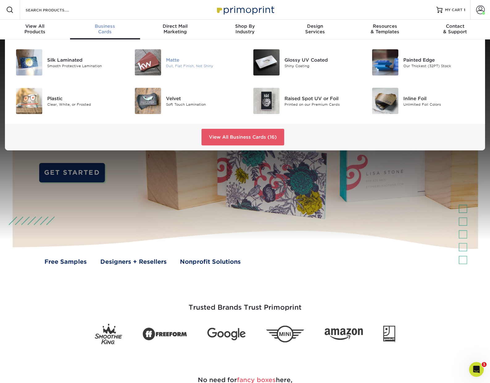
click at [169, 59] on div "Matte" at bounding box center [203, 59] width 74 height 7
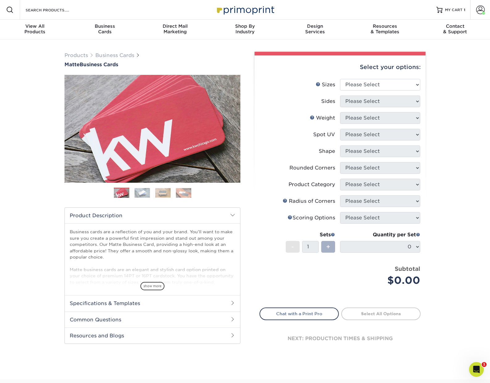
click at [329, 246] on span "+" at bounding box center [328, 246] width 4 height 9
click at [328, 247] on span "+" at bounding box center [328, 246] width 4 height 9
click at [391, 84] on select "Please Select 1.5" x 3.5" - Mini 1.75" x 3.5" - Mini 2" x 2" - Square 2" x 3" -…" at bounding box center [380, 85] width 80 height 12
select select "2.00x3.50"
click at [340, 79] on select "Please Select 1.5" x 3.5" - Mini 1.75" x 3.5" - Mini 2" x 2" - Square 2" x 3" -…" at bounding box center [380, 85] width 80 height 12
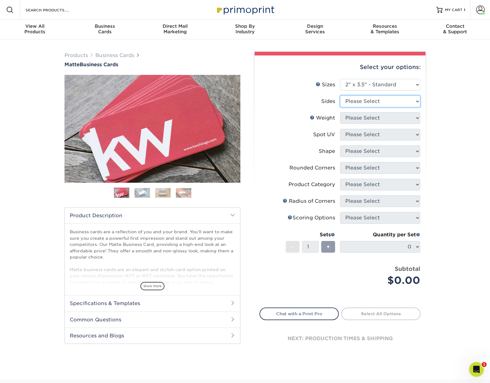
click at [401, 101] on select "Please Select Print Both Sides Print Front Only" at bounding box center [380, 102] width 80 height 12
select select "13abbda7-1d64-4f25-8bb2-c179b224825d"
click at [340, 96] on select "Please Select Print Both Sides Print Front Only" at bounding box center [380, 102] width 80 height 12
click at [392, 116] on select "Please Select 16PT 14PT" at bounding box center [380, 118] width 80 height 12
select select "16PT"
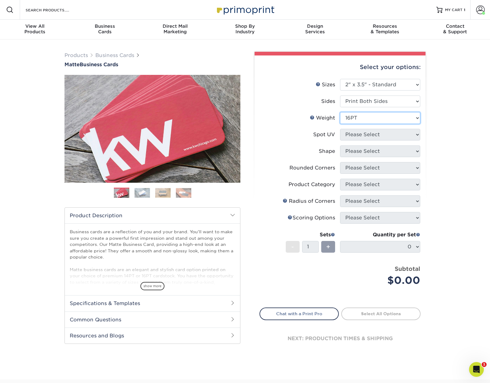
click at [340, 112] on select "Please Select 16PT 14PT" at bounding box center [380, 118] width 80 height 12
click at [385, 134] on select "Please Select No Spot UV Front and Back (Both Sides) Front Only Back Only" at bounding box center [380, 135] width 80 height 12
select select "3"
click at [340, 129] on select "Please Select No Spot UV Front and Back (Both Sides) Front Only Back Only" at bounding box center [380, 135] width 80 height 12
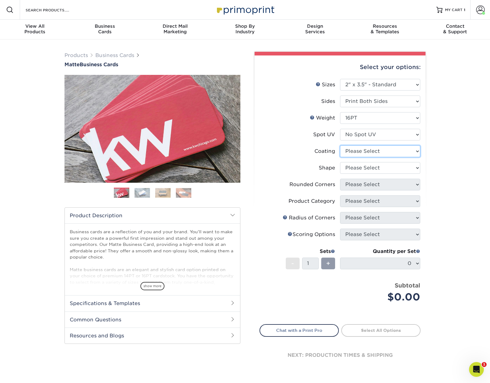
click at [382, 155] on select at bounding box center [380, 152] width 80 height 12
select select "121bb7b5-3b4d-429f-bd8d-bbf80e953313"
click at [340, 146] on select at bounding box center [380, 152] width 80 height 12
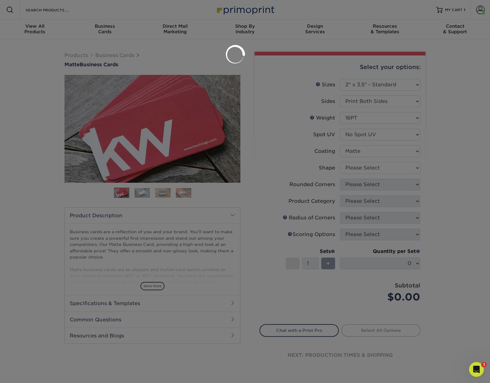
click at [378, 168] on div at bounding box center [245, 191] width 490 height 383
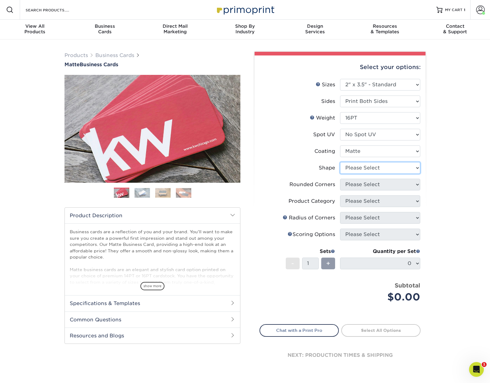
click at [375, 165] on select "Please Select Standard Oval" at bounding box center [380, 168] width 80 height 12
select select "standard"
click at [340, 162] on select "Please Select Standard Oval" at bounding box center [380, 168] width 80 height 12
click at [373, 187] on select "Please Select Yes - Round 2 Corners Yes - Round 4 Corners No" at bounding box center [380, 185] width 80 height 12
select select "7672df9e-0e0a-464d-8e1f-920c575e4da3"
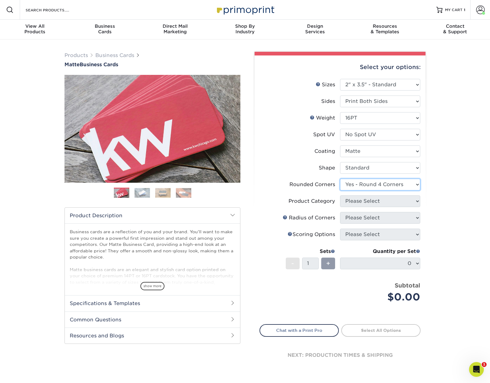
click at [340, 179] on select "Please Select Yes - Round 2 Corners Yes - Round 4 Corners No" at bounding box center [380, 185] width 80 height 12
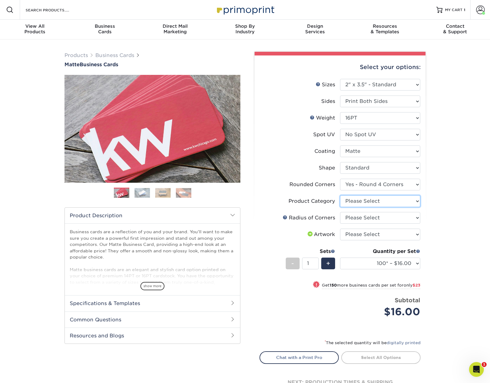
click at [380, 203] on select "Please Select Business Cards" at bounding box center [380, 201] width 80 height 12
select select "3b5148f1-0588-4f88-a218-97bcfdce65c1"
click at [340, 195] on select "Please Select Business Cards" at bounding box center [380, 201] width 80 height 12
click at [379, 216] on select "Please Select Rounded 1/8" Rounded 1/4"" at bounding box center [380, 218] width 80 height 12
select select "589680c7-ee9a-431b-9d12-d7aeb1386a97"
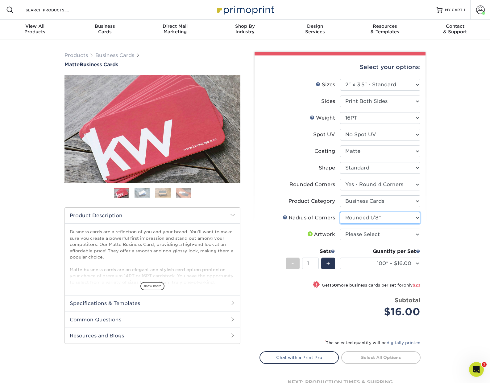
click at [340, 212] on select "Please Select Rounded 1/8" Rounded 1/4"" at bounding box center [380, 218] width 80 height 12
click at [381, 235] on select "Please Select I will upload files I need a design - $100" at bounding box center [380, 235] width 80 height 12
select select "upload"
click at [340, 229] on select "Please Select I will upload files I need a design - $100" at bounding box center [380, 235] width 80 height 12
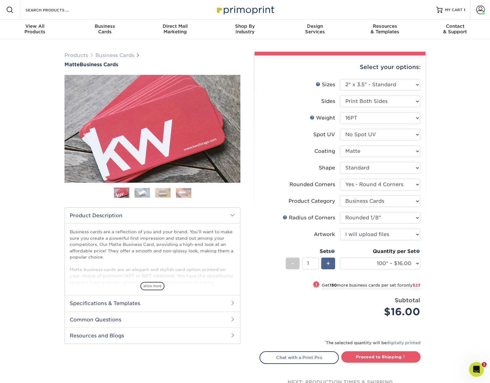
click at [330, 263] on span "+" at bounding box center [328, 263] width 4 height 9
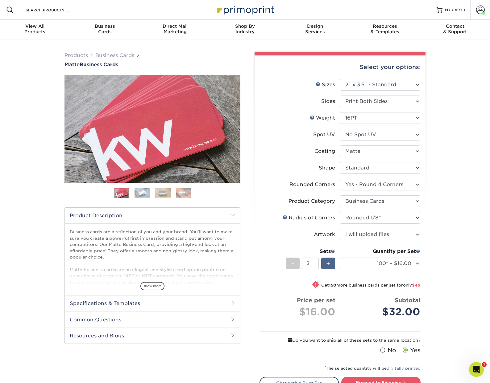
click at [329, 262] on span "+" at bounding box center [328, 263] width 4 height 9
type input "3"
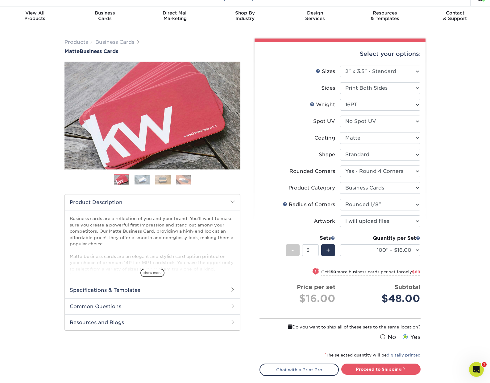
scroll to position [20, 0]
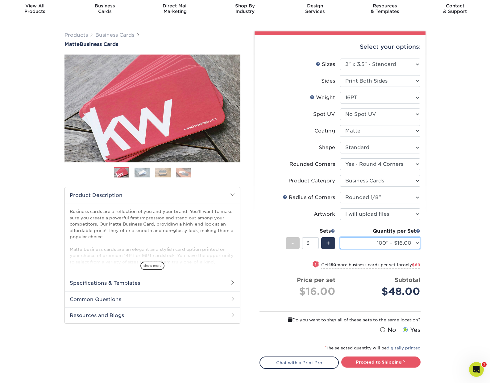
click at [413, 242] on select "100* – $16.00 250* – $39.00 500 – $77.00 1000 – $94.00 2500 – $173.00 5000 – $2…" at bounding box center [380, 243] width 80 height 12
click at [340, 237] on select "100* – $16.00 250* – $39.00 500 – $77.00 1000 – $94.00 2500 – $173.00 5000 – $2…" at bounding box center [380, 243] width 80 height 12
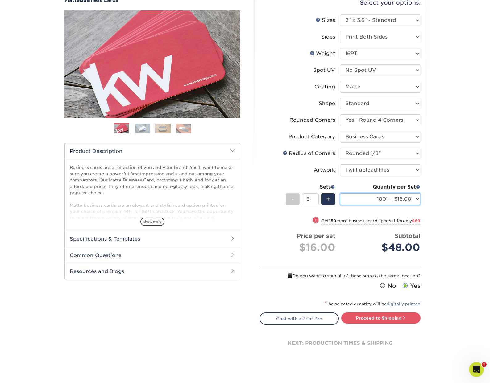
scroll to position [66, 0]
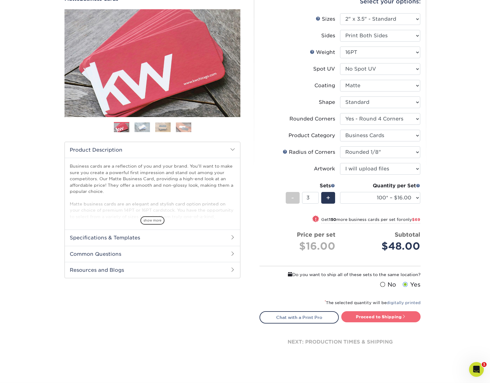
click at [381, 316] on link "Proceed to Shipping" at bounding box center [380, 316] width 79 height 11
type input "Set 1"
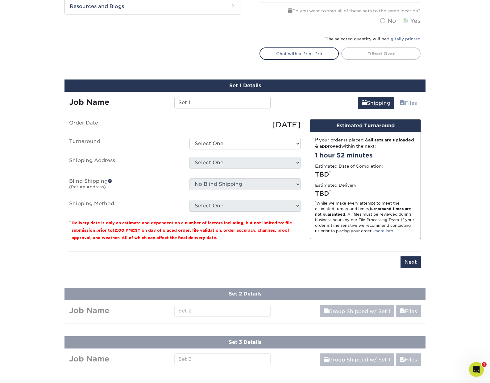
scroll to position [394, 0]
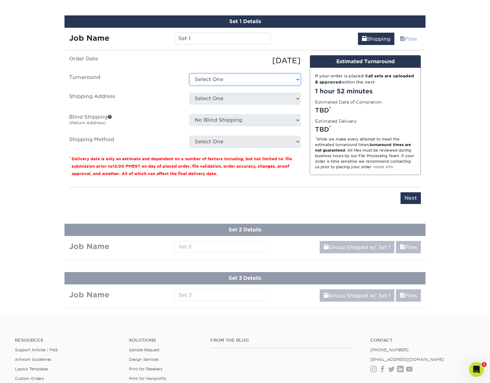
click at [265, 80] on select "Select One 2-4 Business Days 2 Day Next Business Day" at bounding box center [244, 80] width 111 height 12
select select "88dbdc31-0f57-4f74-b7a9-a797d1e3dcaf"
click at [189, 74] on select "Select One 2-4 Business Days 2 Day Next Business Day" at bounding box center [244, 80] width 111 height 12
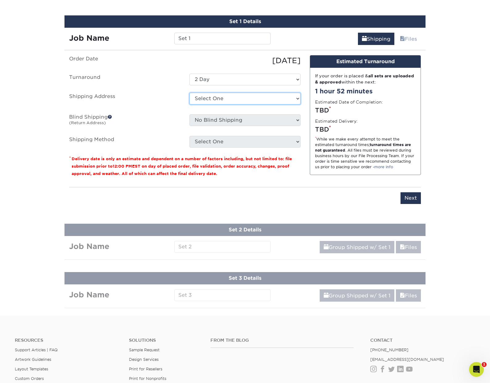
click at [236, 97] on select "Select One CMS + Add New Address" at bounding box center [244, 99] width 111 height 12
select select "286677"
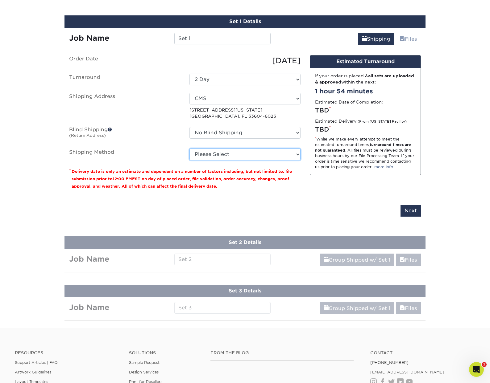
click at [244, 152] on select "Please Select Ground Shipping (+$14.96) 3 Day Shipping Service (+$15.36) 2 Day …" at bounding box center [244, 155] width 111 height 12
select select "13"
click at [189, 149] on select "Please Select Ground Shipping (+$14.96) 3 Day Shipping Service (+$15.36) 2 Day …" at bounding box center [244, 155] width 111 height 12
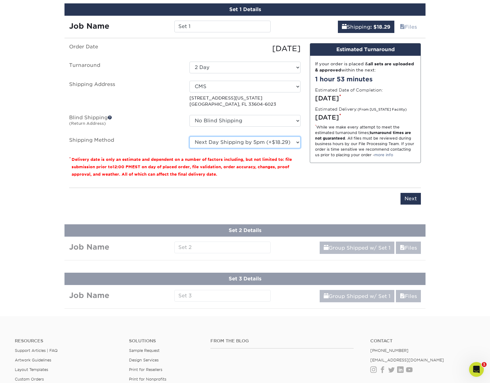
scroll to position [417, 0]
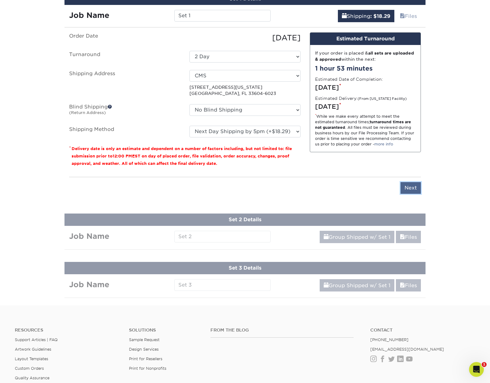
click at [411, 187] on input "Next" at bounding box center [410, 188] width 20 height 12
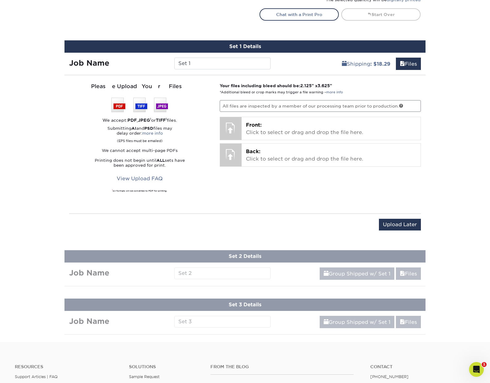
scroll to position [332, 0]
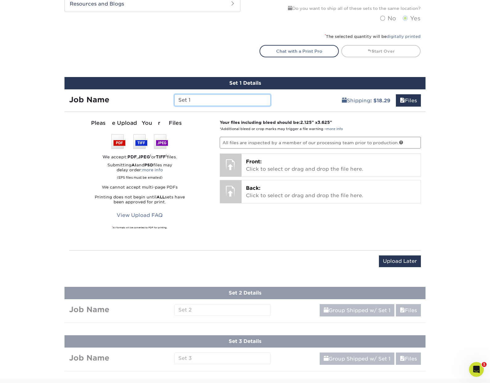
drag, startPoint x: 202, startPoint y: 101, endPoint x: 155, endPoint y: 101, distance: 47.2
click at [155, 101] on div "Job Name Set 1" at bounding box center [169, 100] width 211 height 12
type input "Abby"
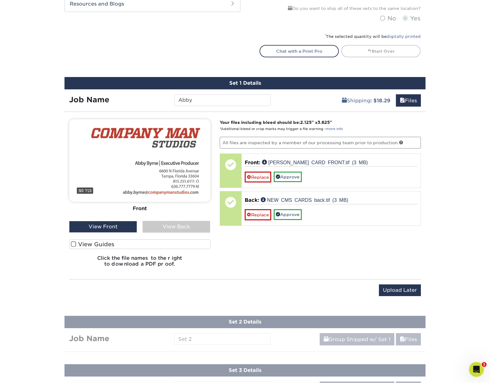
click at [185, 226] on div "View Back" at bounding box center [176, 227] width 68 height 12
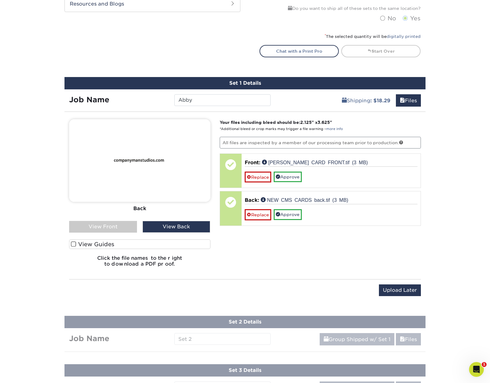
click at [118, 224] on div "View Front" at bounding box center [103, 227] width 68 height 12
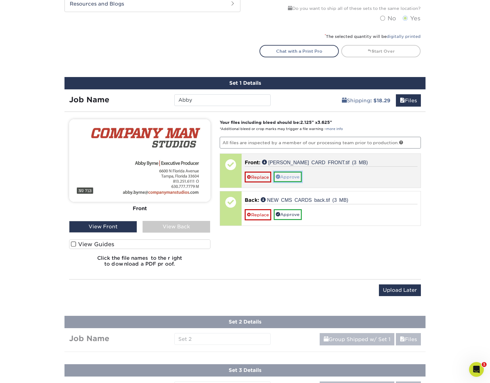
click at [289, 177] on link "Approve" at bounding box center [288, 177] width 28 height 10
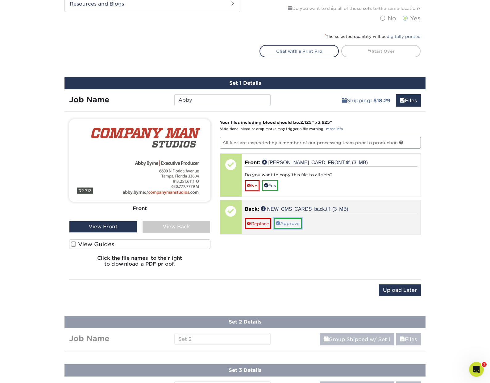
click at [292, 222] on link "Approve" at bounding box center [288, 223] width 28 height 10
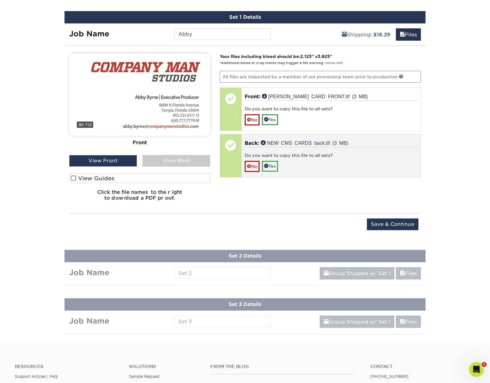
scroll to position [401, 0]
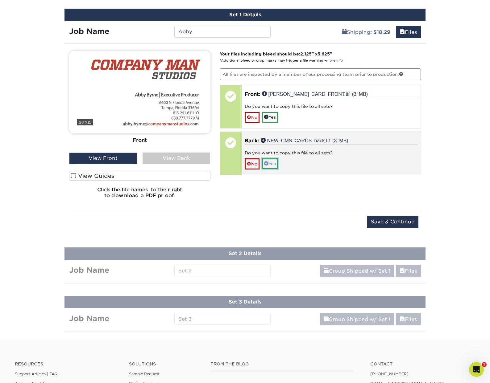
click at [275, 164] on link "Yes" at bounding box center [270, 163] width 16 height 10
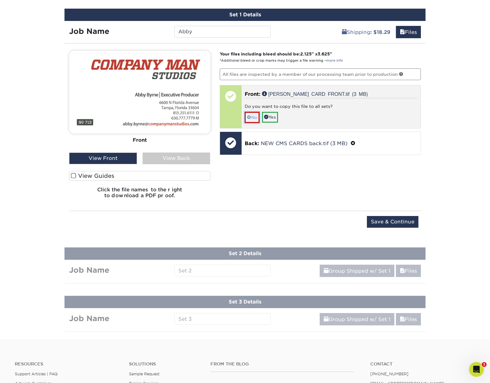
click at [252, 119] on link "No" at bounding box center [252, 117] width 15 height 11
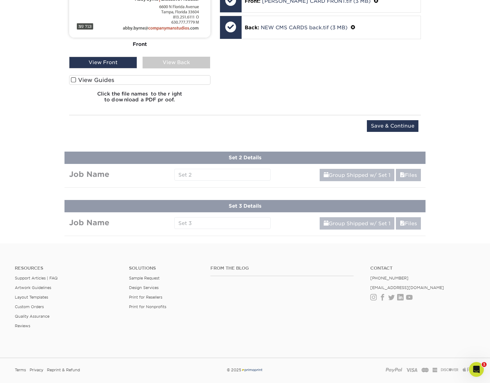
scroll to position [497, 0]
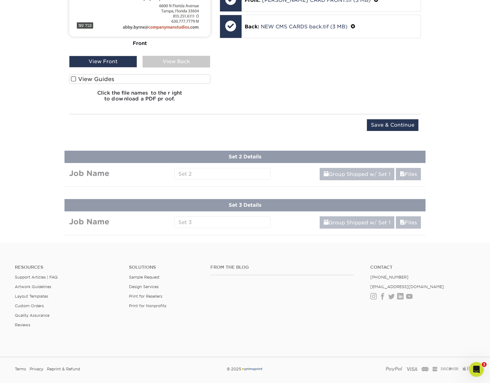
click at [378, 123] on input "Save & Continue" at bounding box center [392, 125] width 51 height 12
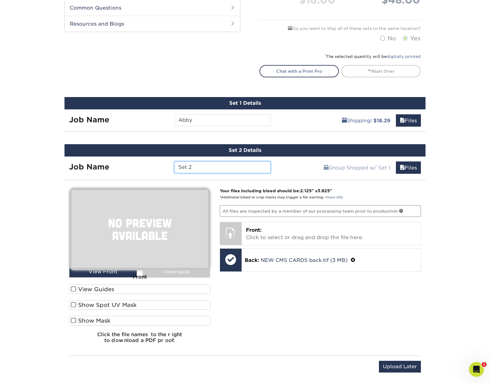
scroll to position [322, 0]
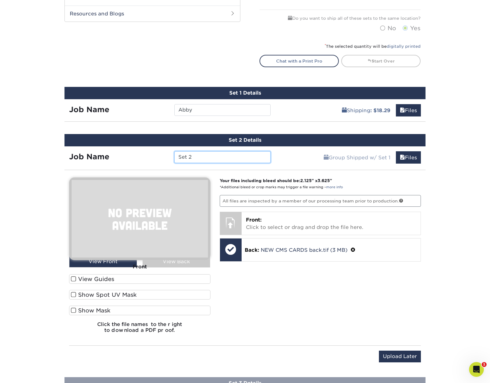
drag, startPoint x: 205, startPoint y: 157, endPoint x: 154, endPoint y: 157, distance: 50.9
click at [154, 157] on div "Job Name Set 2" at bounding box center [169, 157] width 211 height 12
type input "[PERSON_NAME]"
click at [293, 169] on div "Set 2 Details Job Name Rob Group Shipped w/ Set 1 Files Continue You've choosen…" at bounding box center [244, 252] width 361 height 236
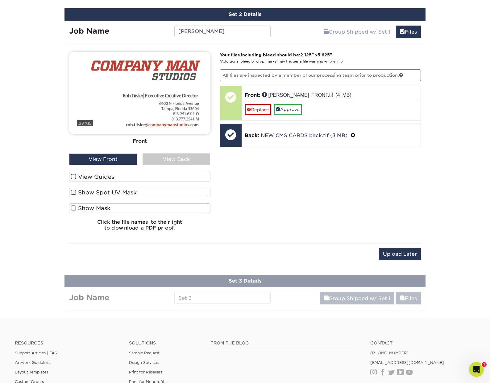
scroll to position [409, 0]
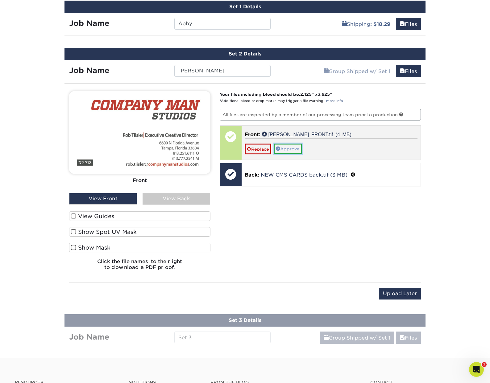
click at [288, 150] on link "Approve" at bounding box center [288, 149] width 28 height 10
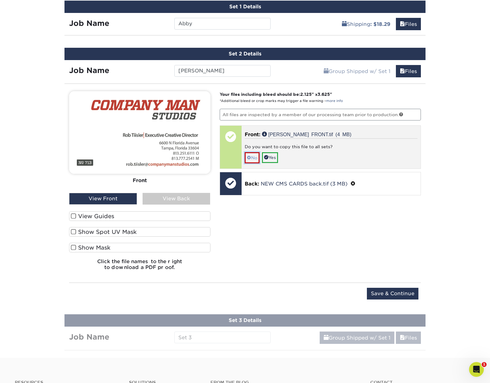
click at [255, 158] on link "No" at bounding box center [252, 157] width 15 height 11
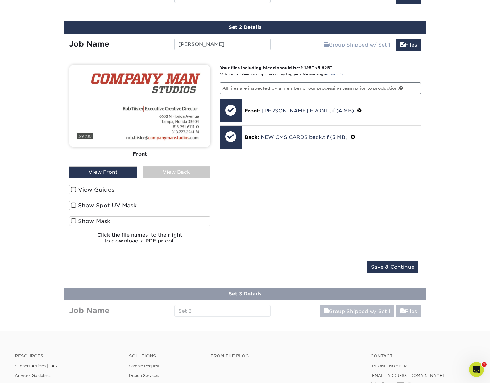
scroll to position [444, 0]
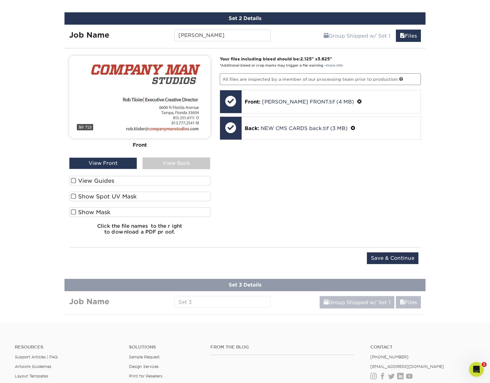
click at [183, 168] on div "View Back" at bounding box center [176, 164] width 68 height 12
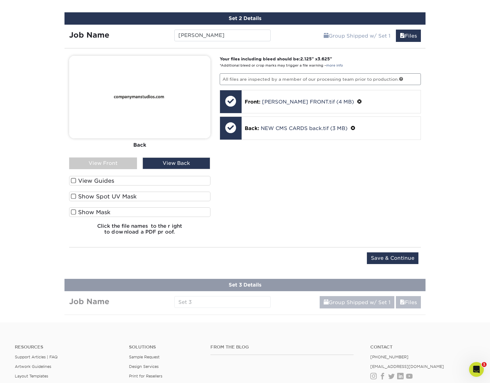
click at [174, 167] on div "View Back" at bounding box center [176, 164] width 68 height 12
click at [127, 167] on div "View Front" at bounding box center [103, 164] width 68 height 12
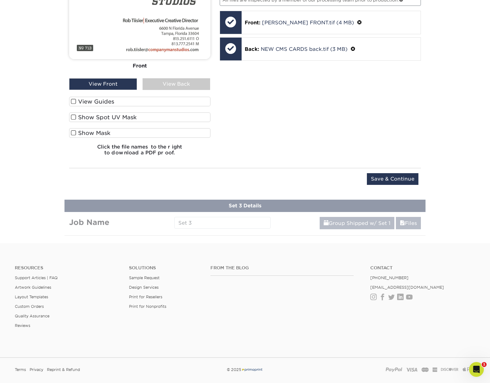
scroll to position [542, 0]
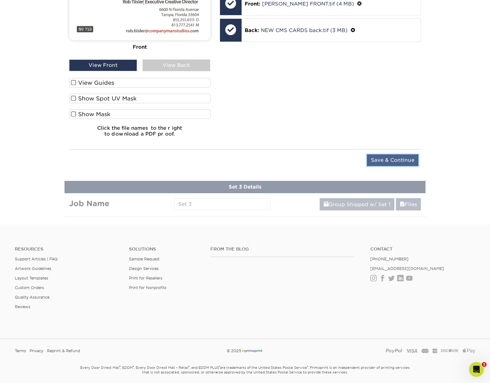
click at [386, 160] on input "Save & Continue" at bounding box center [392, 160] width 51 height 12
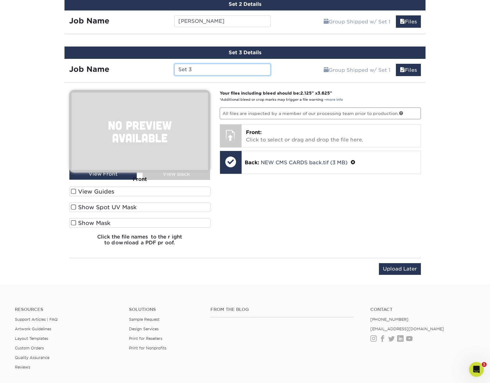
scroll to position [457, 0]
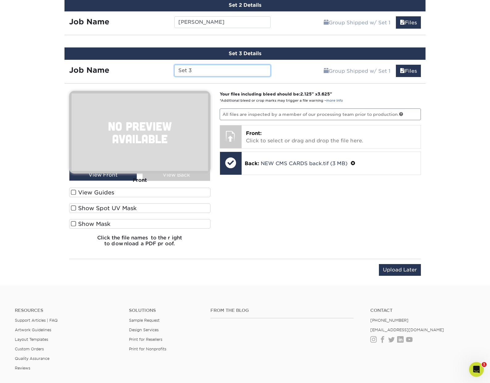
drag, startPoint x: 201, startPoint y: 70, endPoint x: 158, endPoint y: 70, distance: 42.2
click at [158, 70] on div "Job Name Set 3" at bounding box center [169, 71] width 211 height 12
type input "Kristina"
click at [259, 216] on div "Your files including bleed should be: 2.125 " x 3.625 " *Additional bleed or cr…" at bounding box center [320, 171] width 211 height 161
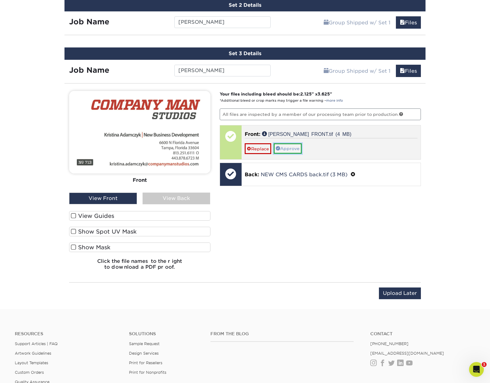
click at [288, 148] on link "Approve" at bounding box center [288, 148] width 28 height 10
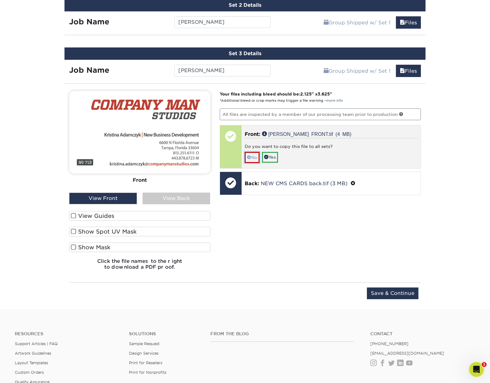
click at [254, 157] on link "No" at bounding box center [252, 157] width 15 height 11
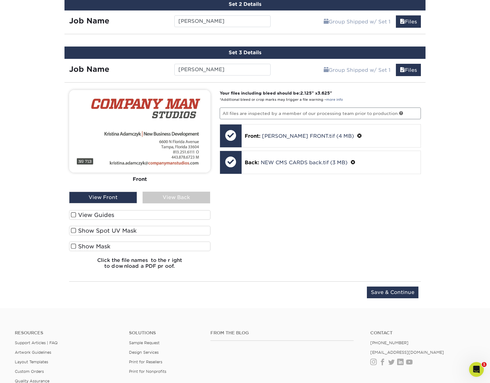
scroll to position [459, 0]
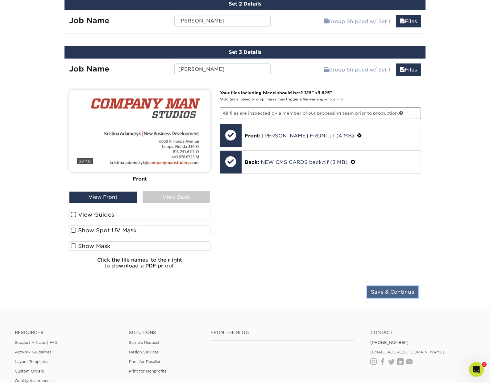
click at [395, 292] on input "Save & Continue" at bounding box center [392, 292] width 51 height 12
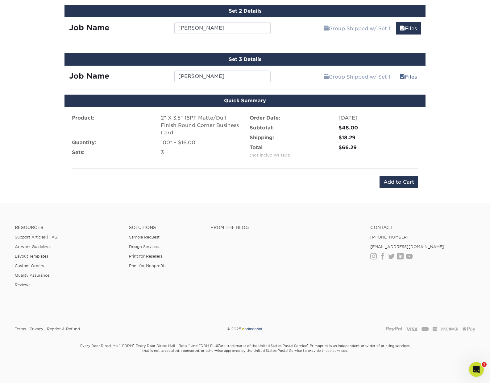
scroll to position [451, 0]
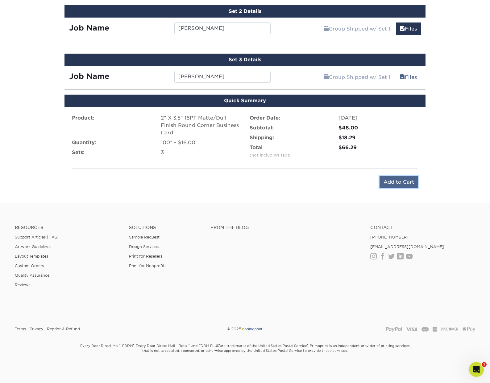
click at [404, 182] on input "Add to Cart" at bounding box center [398, 182] width 39 height 12
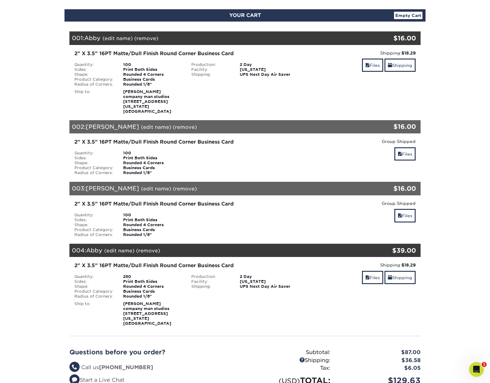
scroll to position [63, 0]
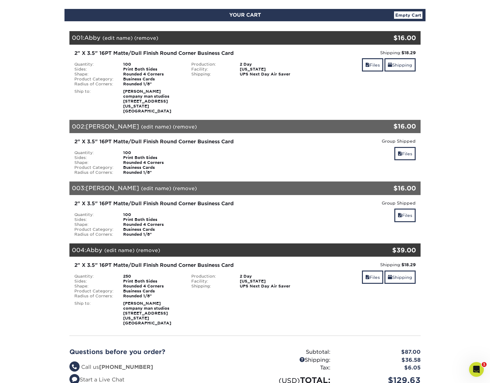
click at [148, 248] on link "(remove)" at bounding box center [148, 251] width 24 height 6
click at [263, 248] on link "Yes" at bounding box center [262, 251] width 9 height 6
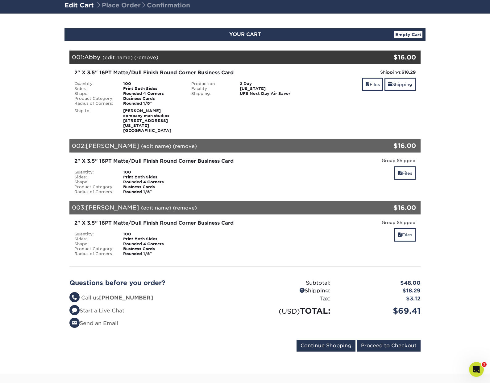
scroll to position [75, 0]
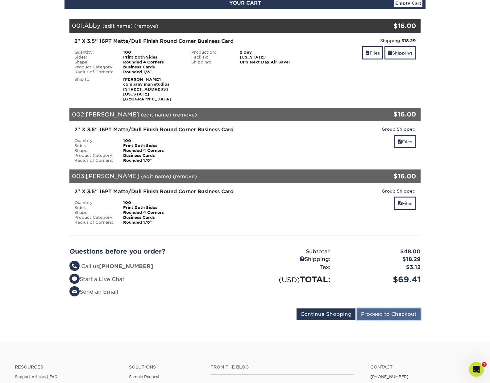
click at [381, 311] on input "Proceed to Checkout" at bounding box center [389, 315] width 64 height 12
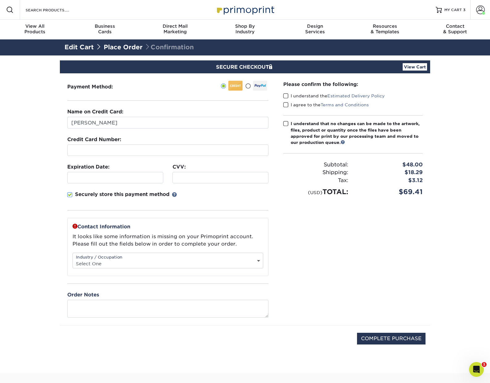
click at [229, 189] on fieldset "Name on Credit Card: [PERSON_NAME] Credit Card Number: Expiration Date: CVV:" at bounding box center [167, 163] width 201 height 110
click at [146, 260] on select "Select One Administrative Executive Human Resources Construction Education Ente…" at bounding box center [168, 263] width 190 height 9
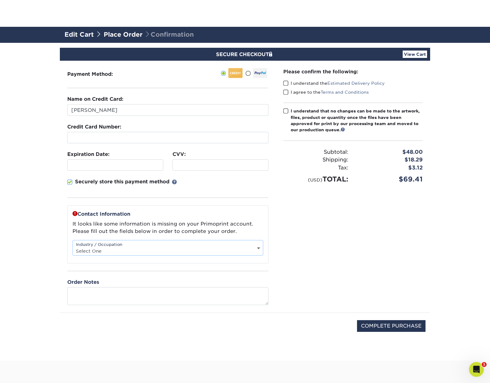
scroll to position [47, 0]
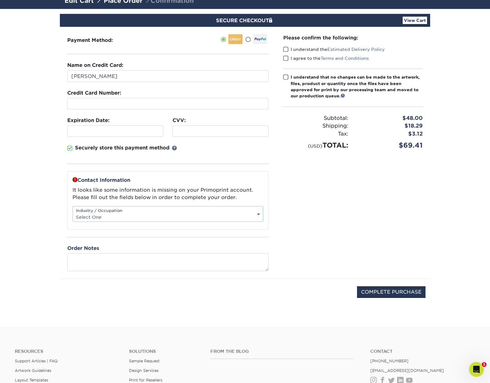
click at [251, 212] on div "Industry / Occupation Select One Administrative Executive Human Resources Const…" at bounding box center [167, 214] width 191 height 16
click at [251, 219] on select "Select One Administrative Executive Human Resources Construction Education Ente…" at bounding box center [168, 217] width 190 height 9
click at [73, 213] on select "Select One Administrative Executive Human Resources Construction Education Ente…" at bounding box center [168, 217] width 190 height 9
click at [126, 213] on select "Select One Administrative Executive Human Resources Construction Education Ente…" at bounding box center [168, 217] width 190 height 9
select select "26"
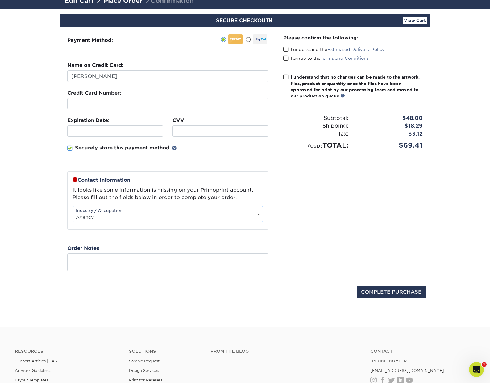
click at [73, 213] on select "Select One Administrative Executive Human Resources Construction Education Ente…" at bounding box center [168, 217] width 190 height 9
click at [294, 214] on div "Please confirm the following: I understand the Estimated Delivery Policy I agre…" at bounding box center [353, 153] width 154 height 252
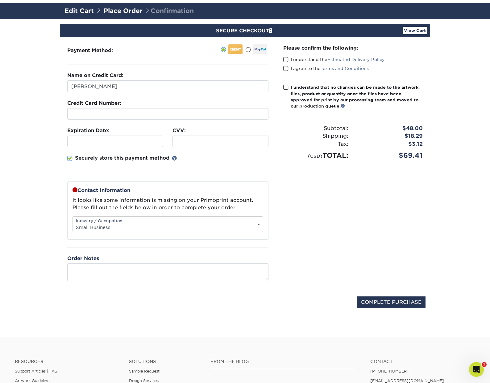
scroll to position [35, 0]
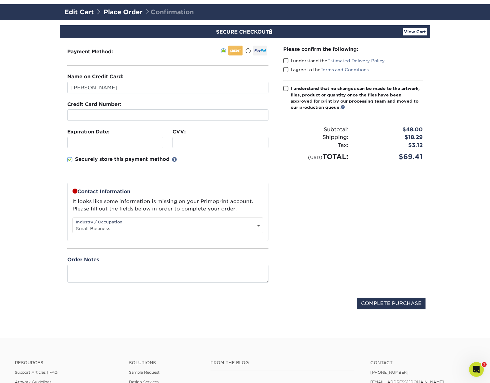
click at [285, 61] on span at bounding box center [285, 61] width 5 height 6
click at [0, 0] on input "I understand the Estimated Delivery Policy" at bounding box center [0, 0] width 0 height 0
click at [286, 68] on span at bounding box center [285, 70] width 5 height 6
click at [0, 0] on input "I agree to the Terms and Conditions" at bounding box center [0, 0] width 0 height 0
click at [285, 89] on span at bounding box center [285, 89] width 5 height 6
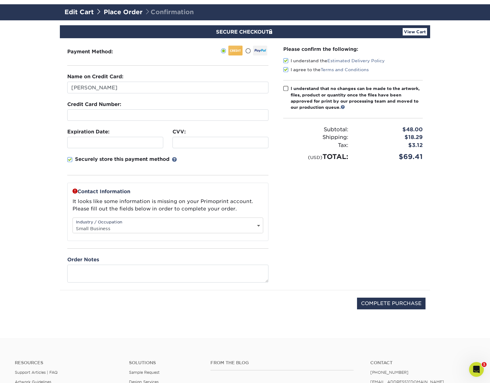
click at [0, 0] on input "I understand that no changes can be made to the artwork, files, product or quan…" at bounding box center [0, 0] width 0 height 0
click at [383, 301] on input "COMPLETE PURCHASE" at bounding box center [391, 304] width 68 height 12
type input "PROCESSING, PLEASE WAIT..."
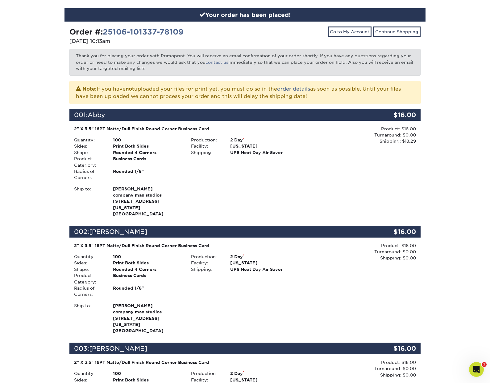
scroll to position [12, 0]
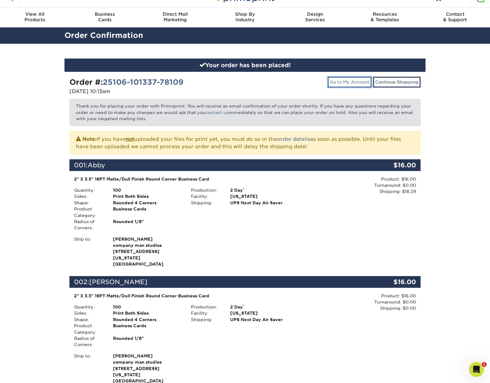
click at [359, 83] on link "Go to My Account" at bounding box center [349, 82] width 44 height 10
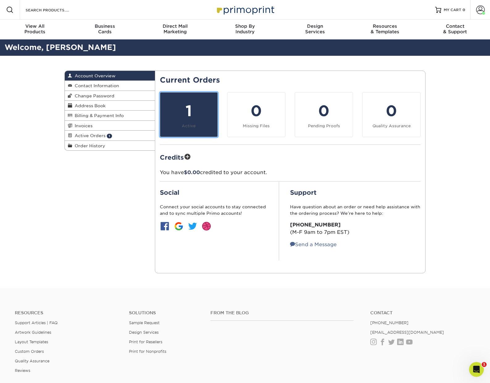
click at [196, 107] on div "1" at bounding box center [189, 111] width 50 height 22
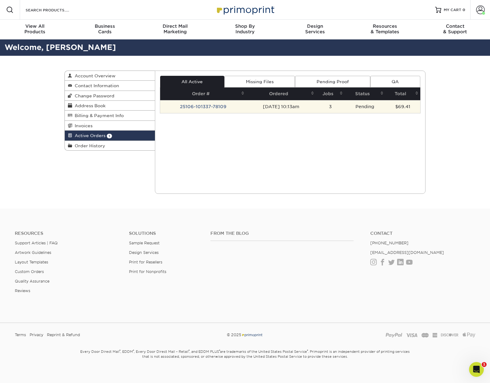
click at [228, 106] on td "25106-101337-78109" at bounding box center [203, 106] width 86 height 13
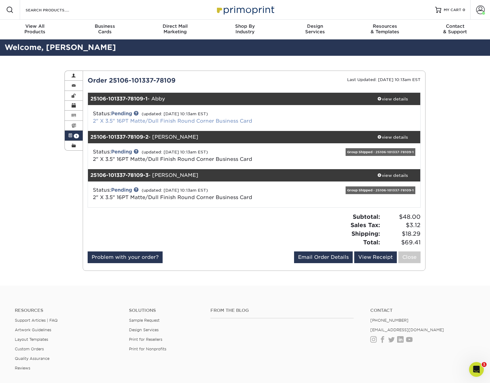
click at [125, 119] on link "2" X 3.5" 16PT Matte/Dull Finish Round Corner Business Card" at bounding box center [172, 121] width 159 height 6
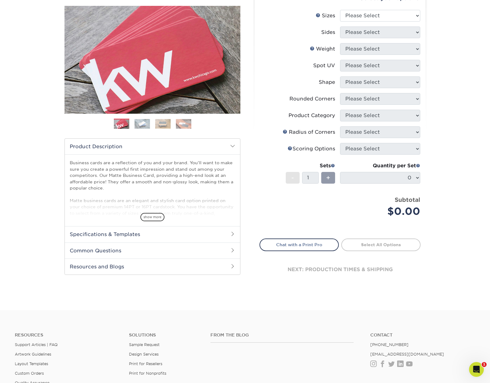
scroll to position [177, 0]
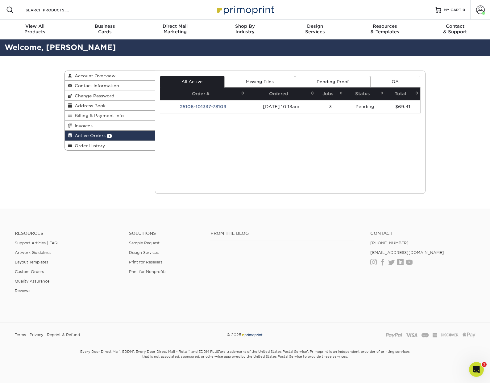
click at [272, 84] on link "Missing Files" at bounding box center [259, 82] width 71 height 12
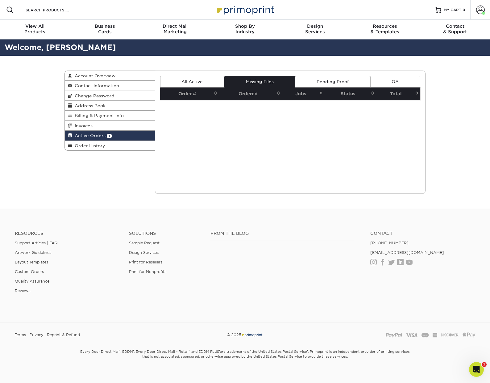
click at [203, 81] on link "All Active" at bounding box center [192, 82] width 64 height 12
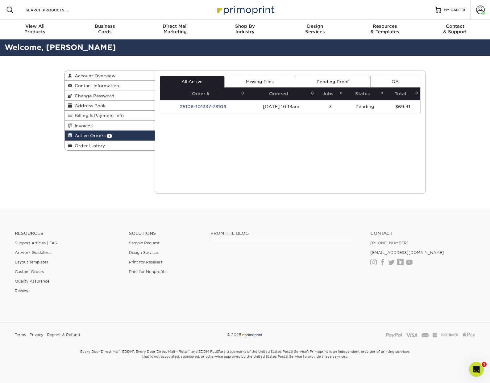
click at [308, 80] on link "Pending Proof" at bounding box center [332, 82] width 75 height 12
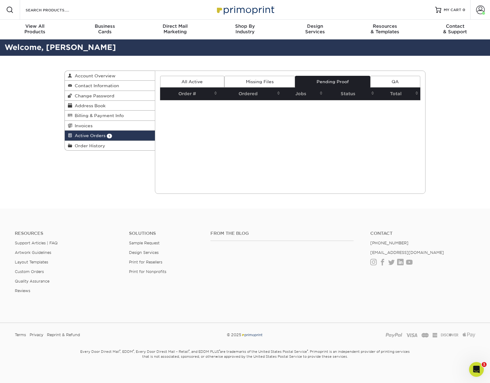
click at [267, 80] on link "Missing Files" at bounding box center [259, 82] width 71 height 12
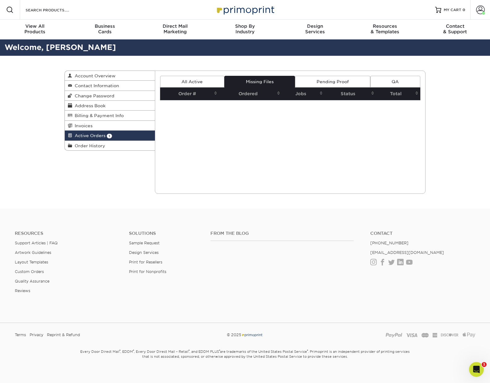
click at [195, 81] on link "All Active" at bounding box center [192, 82] width 64 height 12
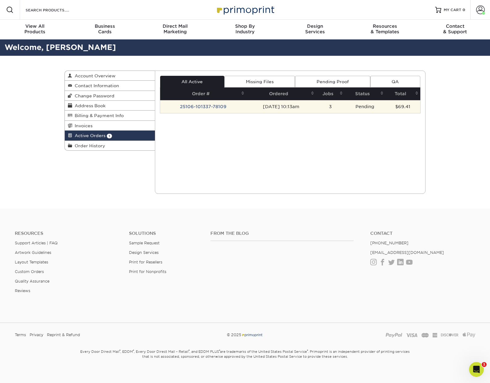
click at [273, 108] on td "[DATE] 10:13am" at bounding box center [281, 106] width 70 height 13
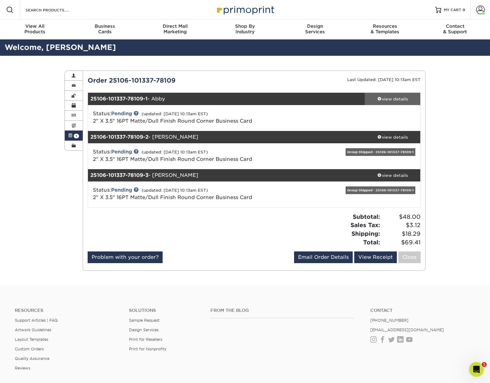
click at [401, 98] on div "view details" at bounding box center [392, 99] width 56 height 6
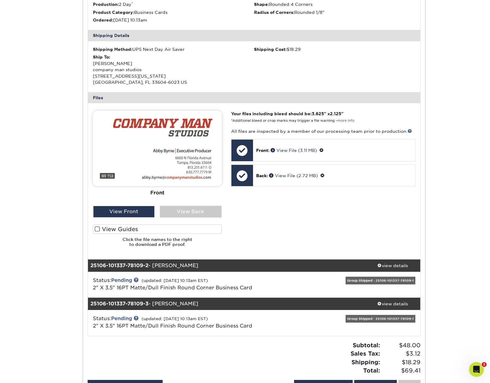
scroll to position [171, 0]
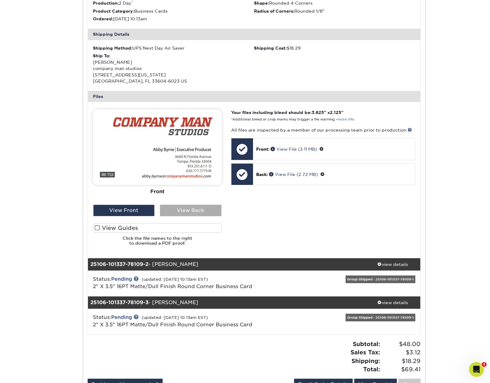
click at [193, 208] on div "View Back" at bounding box center [191, 211] width 62 height 12
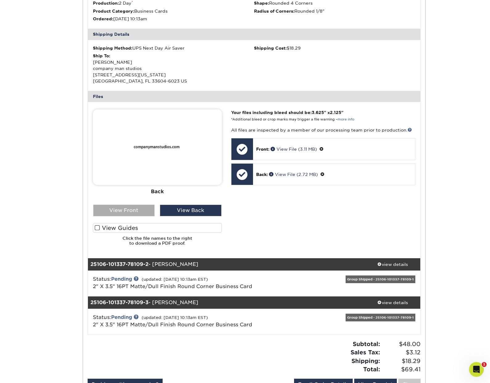
click at [130, 208] on div "View Front" at bounding box center [124, 211] width 62 height 12
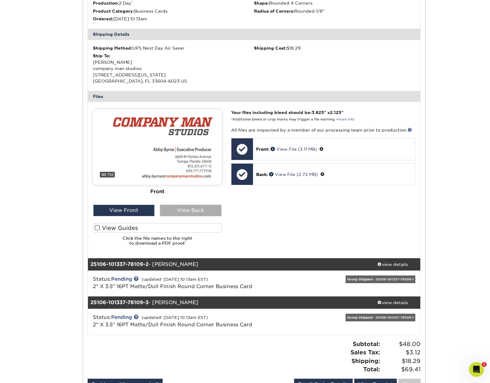
click at [185, 212] on div "View Back" at bounding box center [191, 211] width 62 height 12
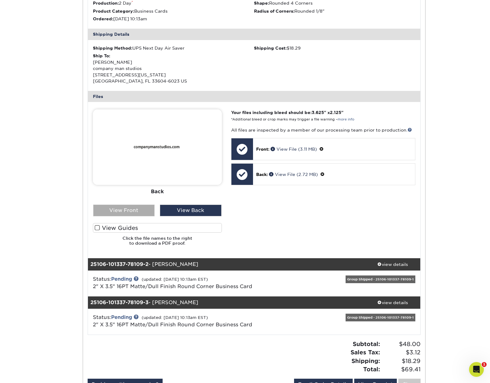
click at [138, 209] on div "View Front" at bounding box center [124, 211] width 62 height 12
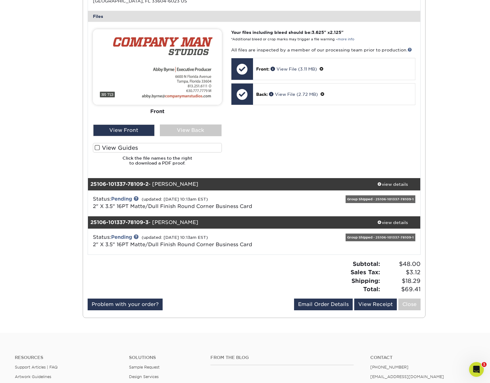
scroll to position [276, 0]
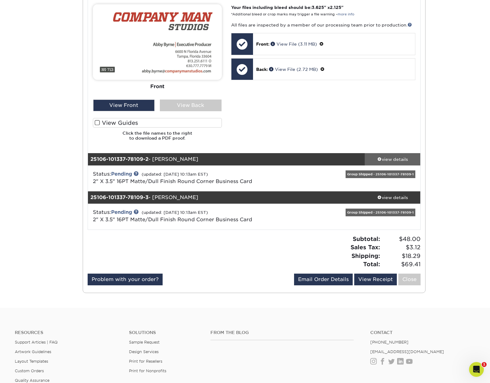
click at [396, 158] on div "view details" at bounding box center [392, 159] width 56 height 6
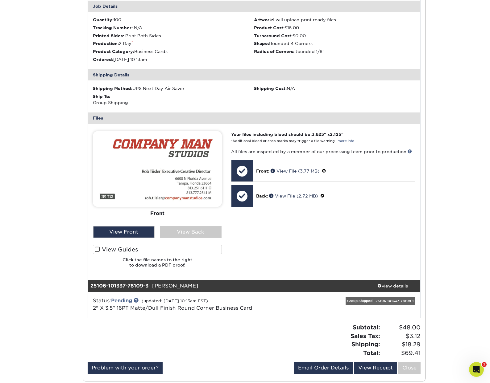
scroll to position [476, 0]
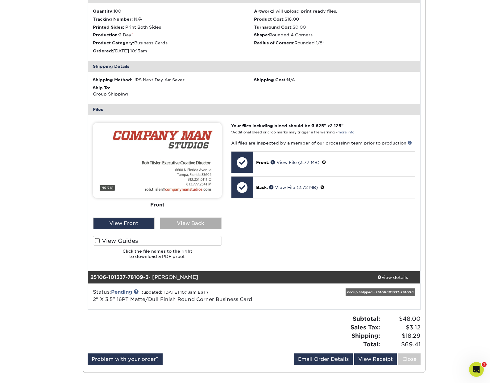
click at [196, 224] on div "View Back" at bounding box center [191, 224] width 62 height 12
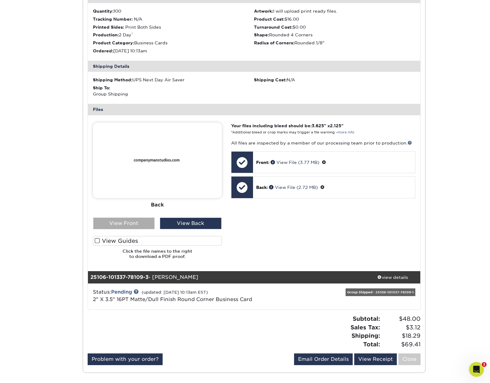
click at [139, 222] on div "View Front" at bounding box center [124, 224] width 62 height 12
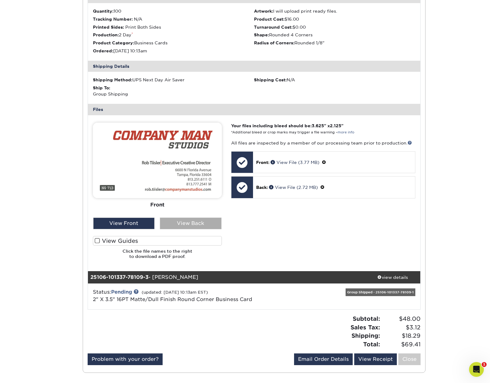
click at [176, 222] on div "View Back" at bounding box center [191, 224] width 62 height 12
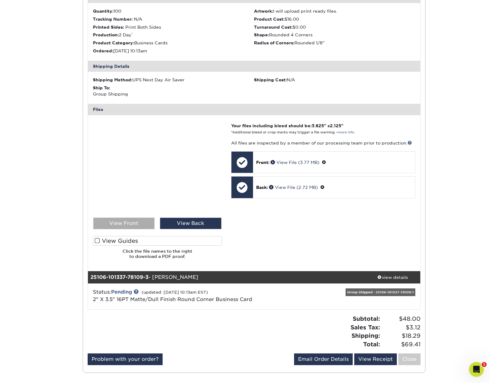
click at [140, 222] on div "View Front" at bounding box center [124, 224] width 62 height 12
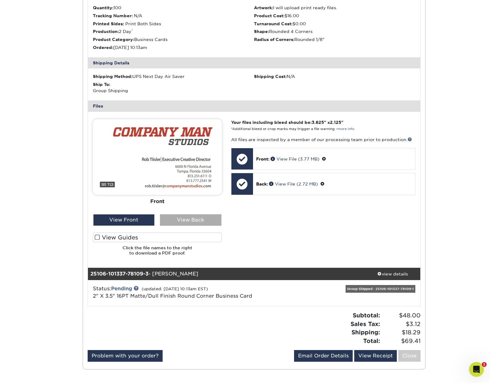
scroll to position [575, 0]
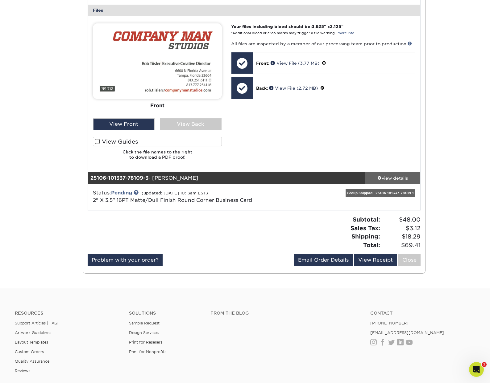
click at [385, 178] on div "view details" at bounding box center [392, 178] width 56 height 6
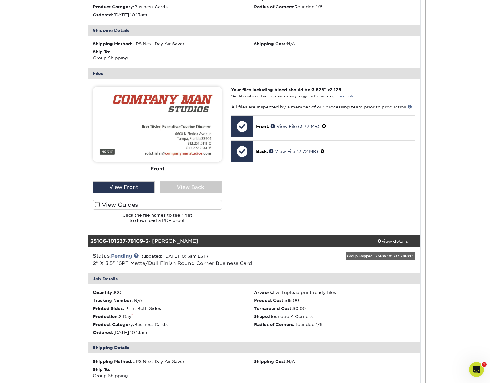
scroll to position [495, 0]
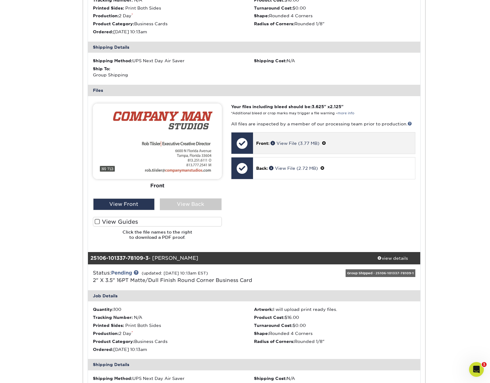
click at [324, 142] on span at bounding box center [324, 143] width 4 height 5
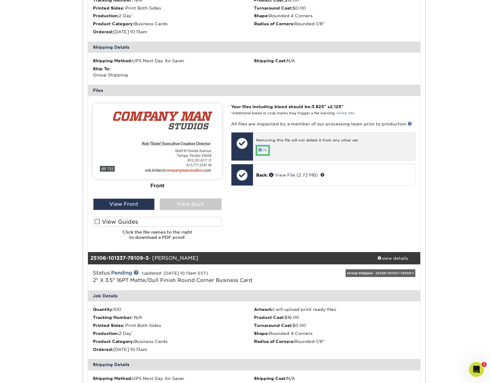
click at [263, 148] on link "Ok" at bounding box center [262, 151] width 13 height 10
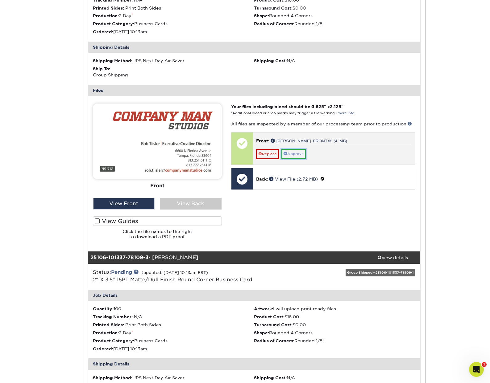
click at [292, 154] on link "Approve" at bounding box center [293, 154] width 24 height 10
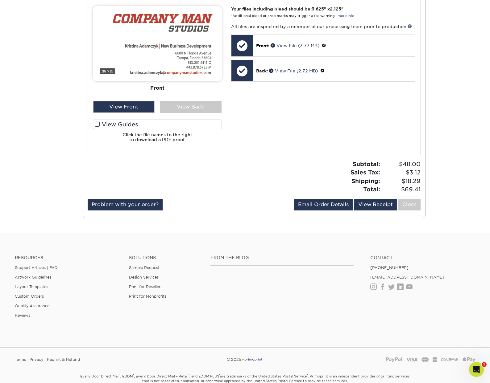
scroll to position [931, 0]
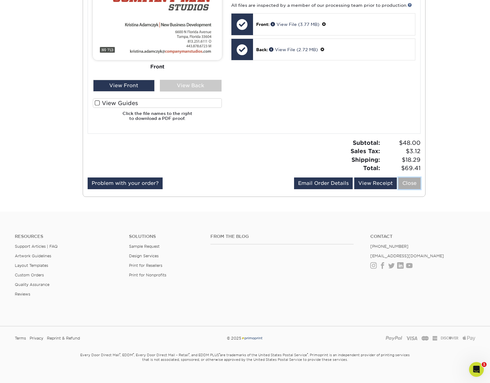
click at [410, 184] on link "Close" at bounding box center [409, 184] width 22 height 12
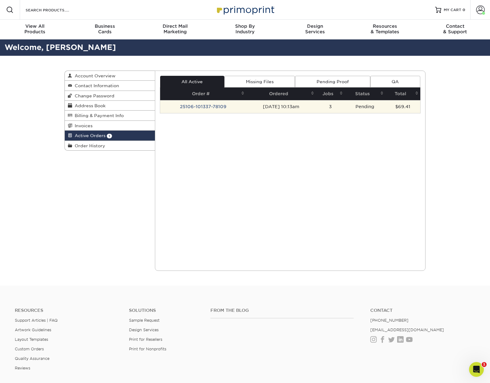
click at [270, 105] on td "[DATE] 10:13am" at bounding box center [281, 106] width 70 height 13
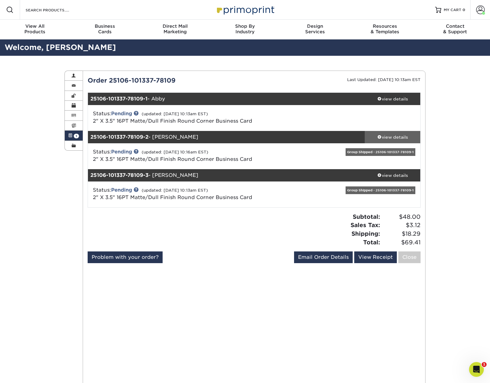
click at [394, 138] on div "view details" at bounding box center [392, 137] width 56 height 6
